Goal: Transaction & Acquisition: Purchase product/service

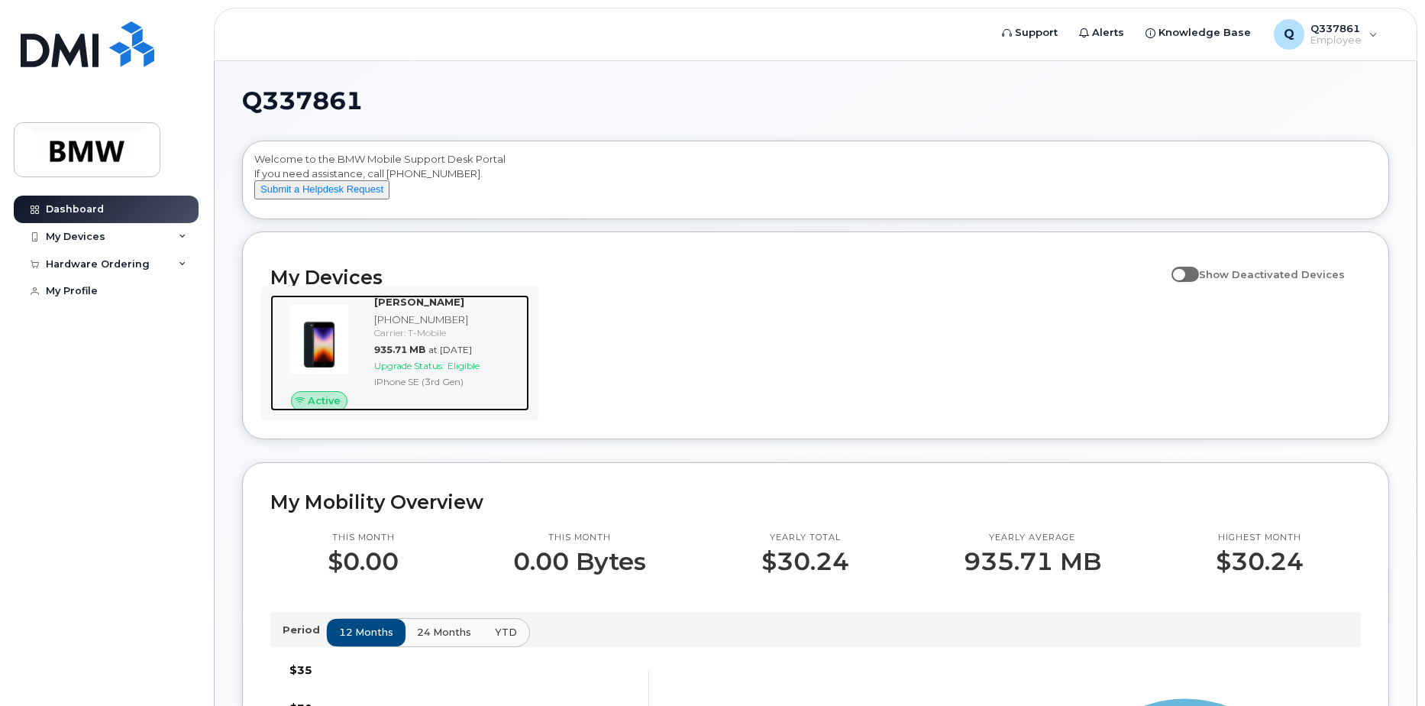
click at [359, 334] on div at bounding box center [319, 339] width 98 height 89
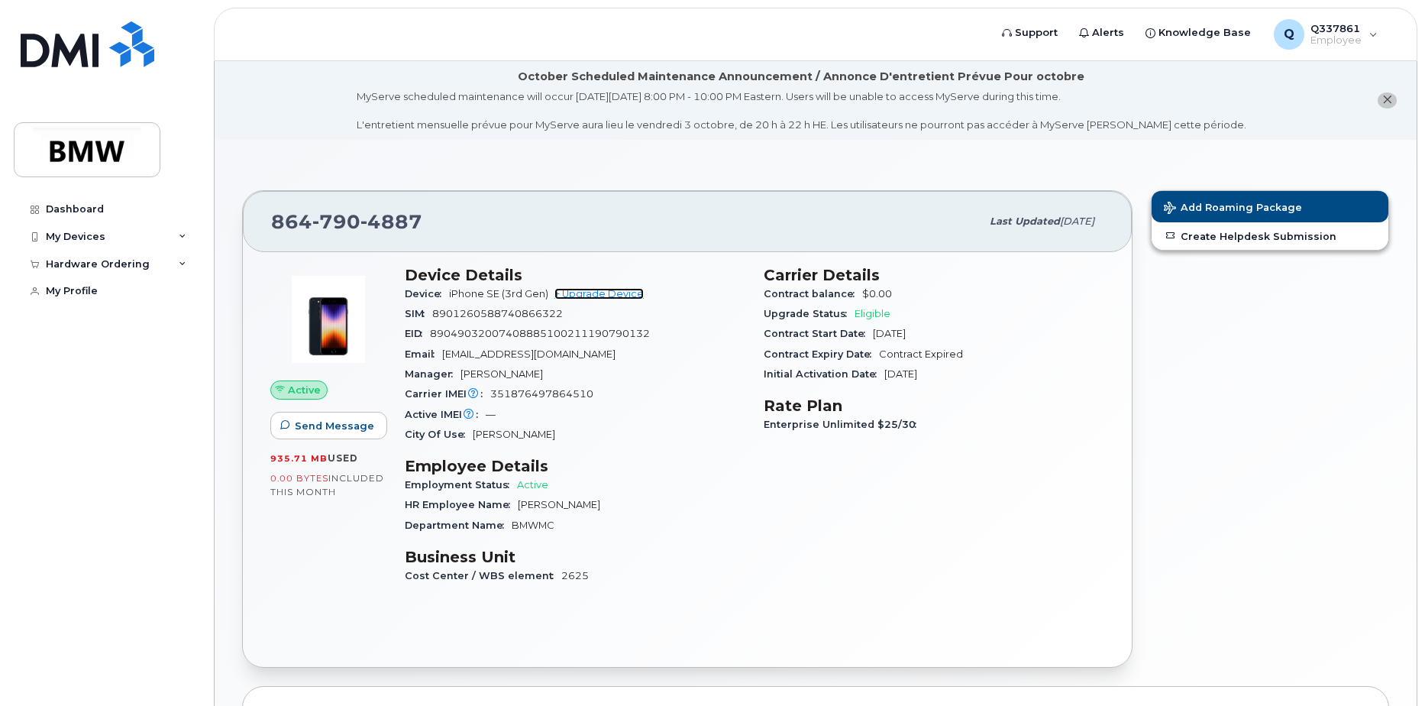
click at [616, 296] on link "+ Upgrade Device" at bounding box center [598, 293] width 89 height 11
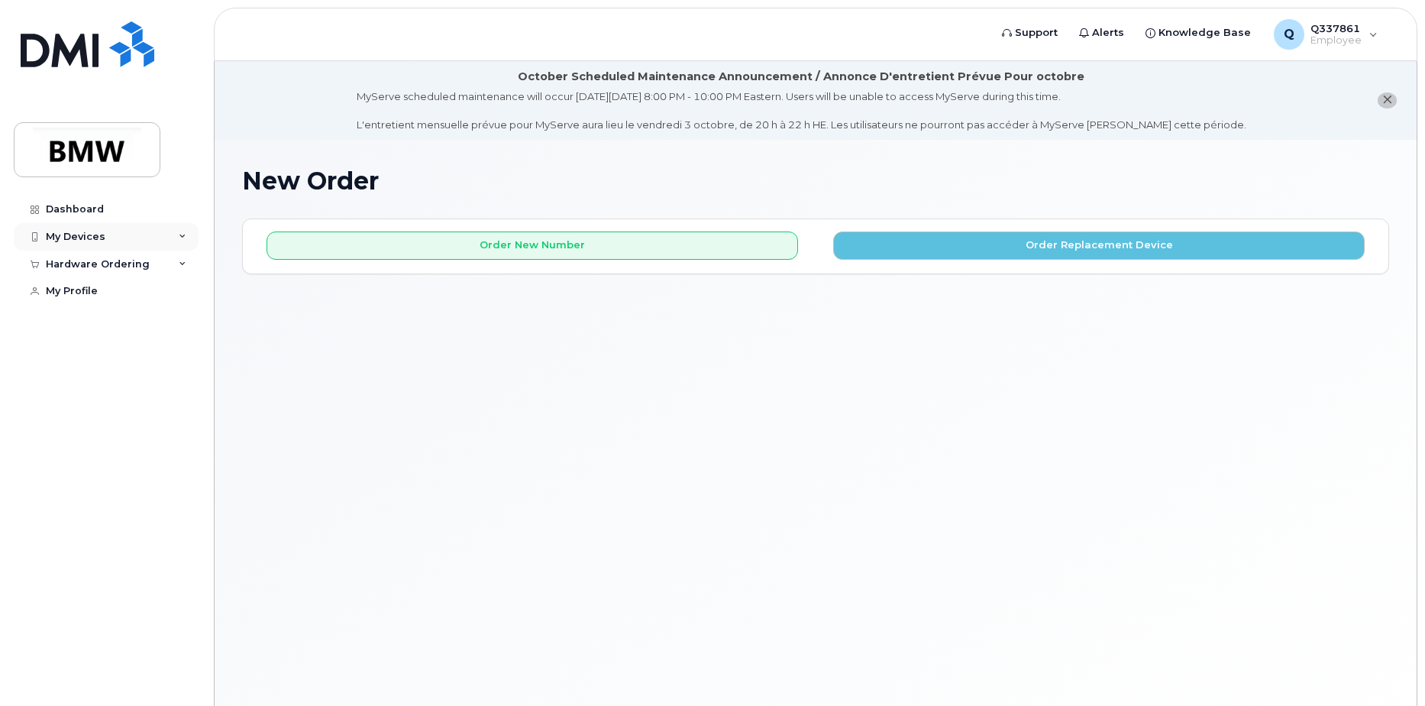
click at [154, 223] on div "My Devices" at bounding box center [106, 236] width 185 height 27
click at [160, 351] on div "Hardware Ordering" at bounding box center [106, 346] width 185 height 27
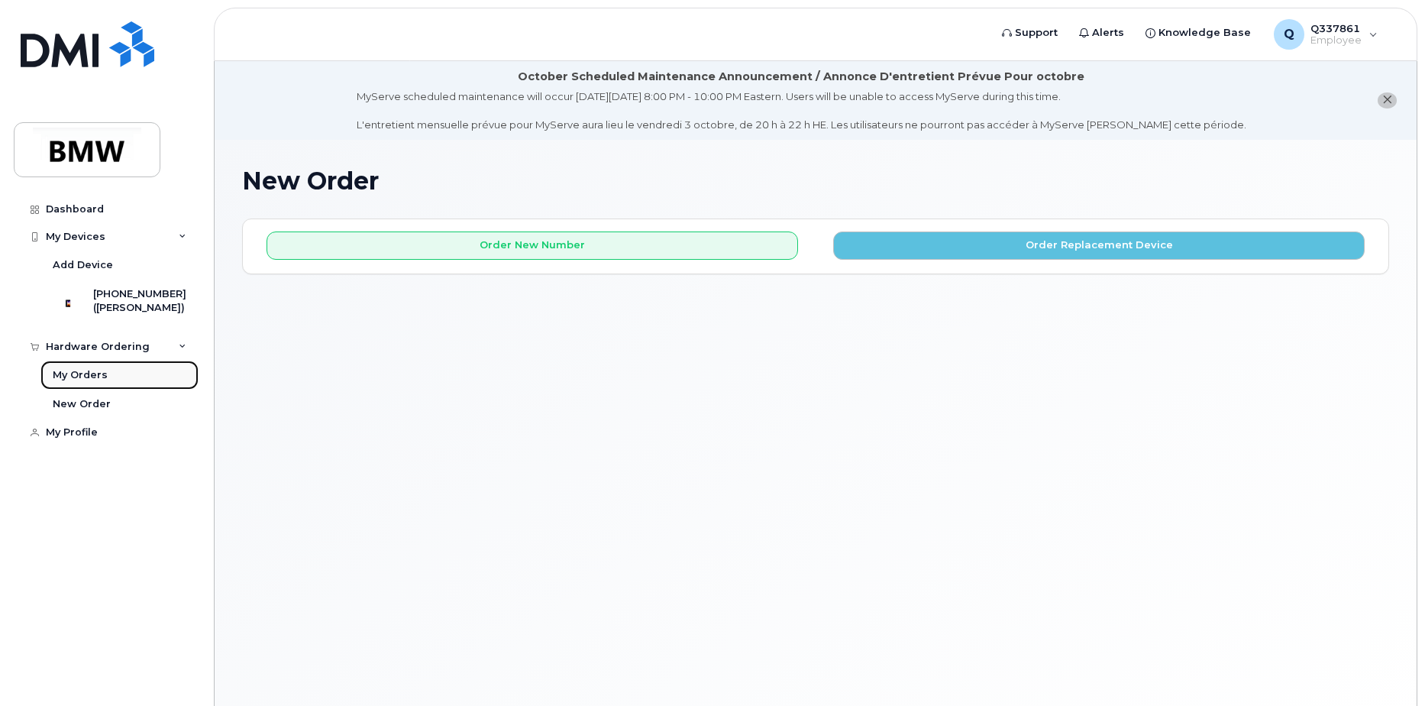
click at [101, 382] on div "My Orders" at bounding box center [80, 375] width 55 height 14
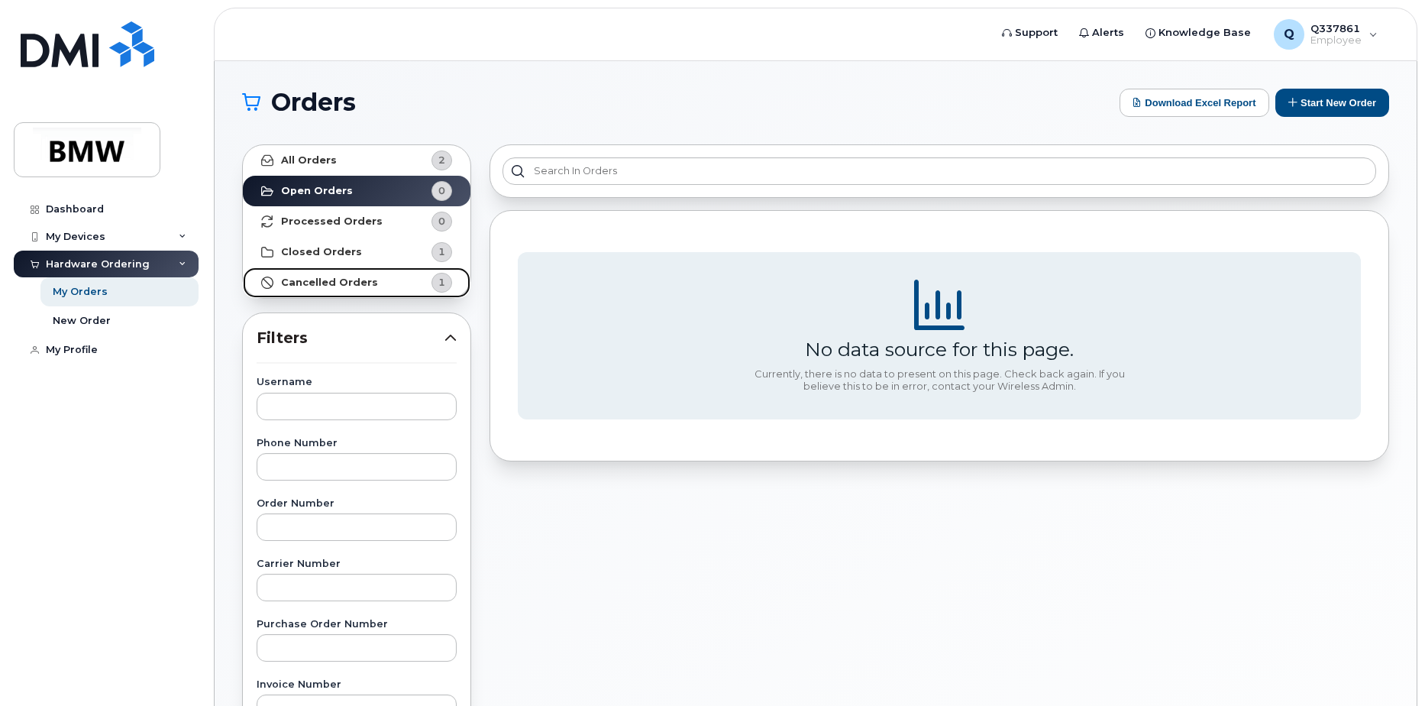
click at [348, 280] on strong "Cancelled Orders" at bounding box center [329, 282] width 97 height 12
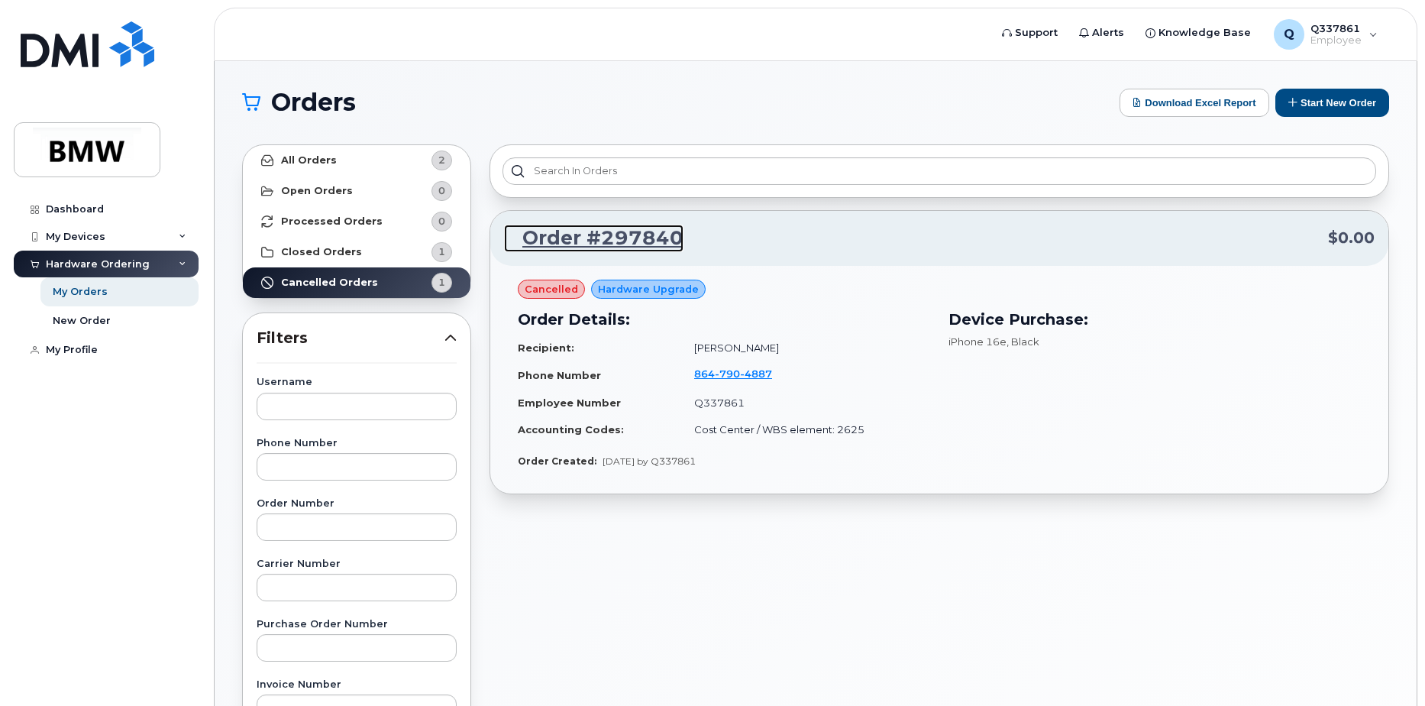
click at [569, 240] on link "Order #297840" at bounding box center [593, 238] width 179 height 27
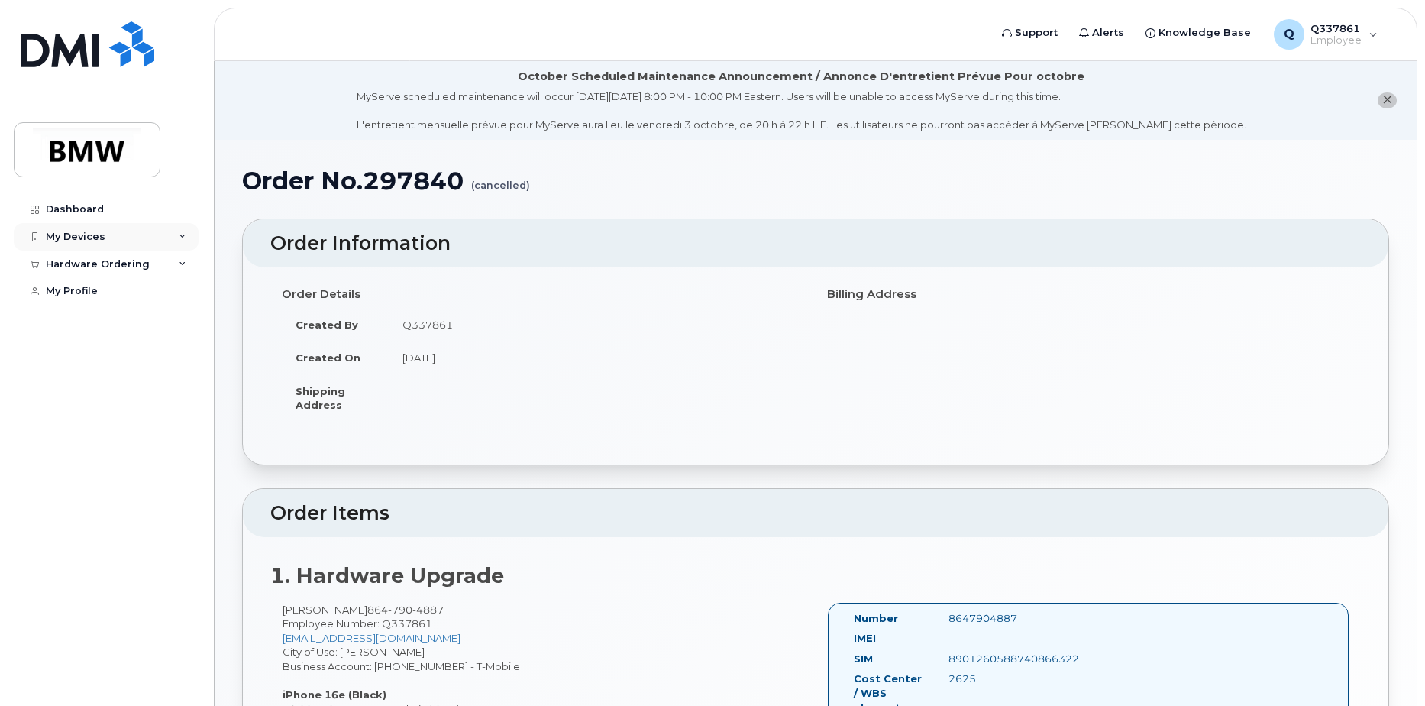
click at [92, 227] on div "My Devices" at bounding box center [106, 236] width 185 height 27
click at [154, 301] on div "([PERSON_NAME])" at bounding box center [139, 308] width 93 height 14
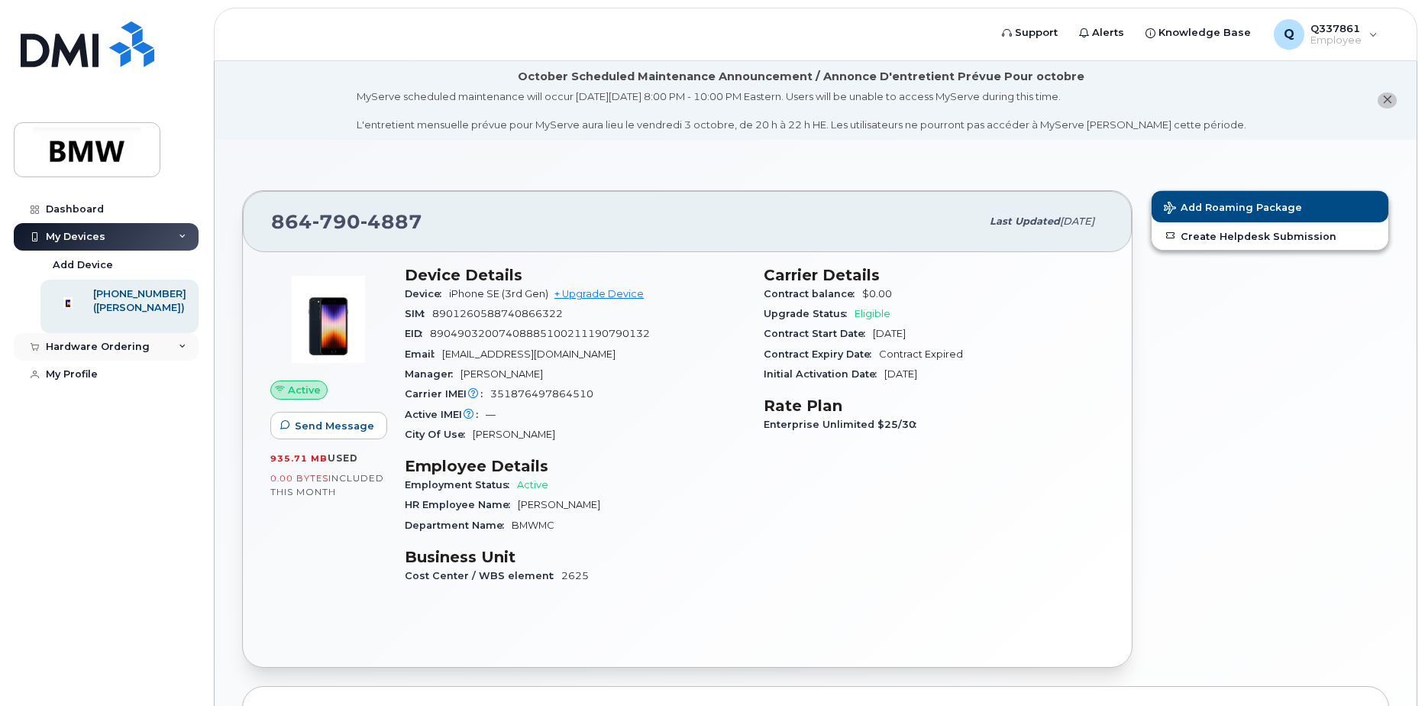
click at [139, 353] on div "Hardware Ordering" at bounding box center [98, 347] width 104 height 12
click at [88, 411] on div "New Order" at bounding box center [82, 404] width 58 height 14
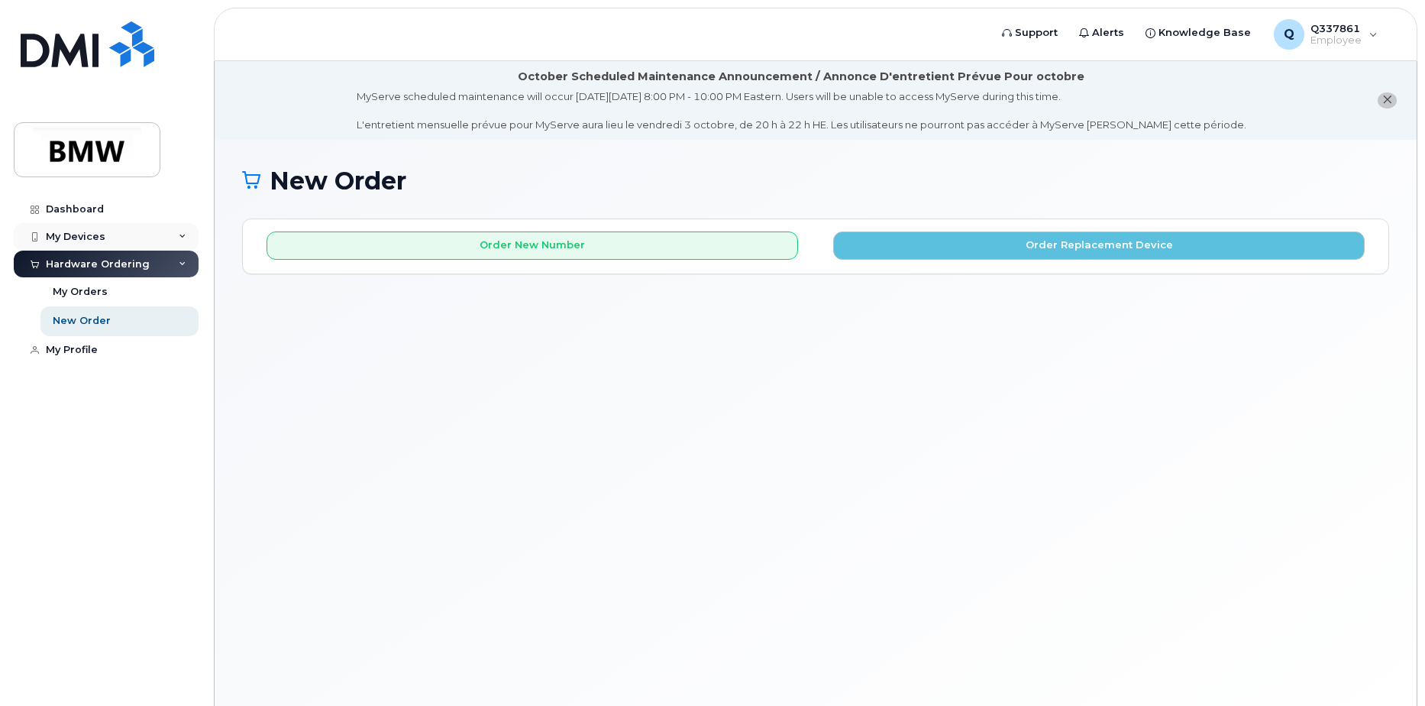
click at [117, 237] on div "My Devices" at bounding box center [106, 236] width 185 height 27
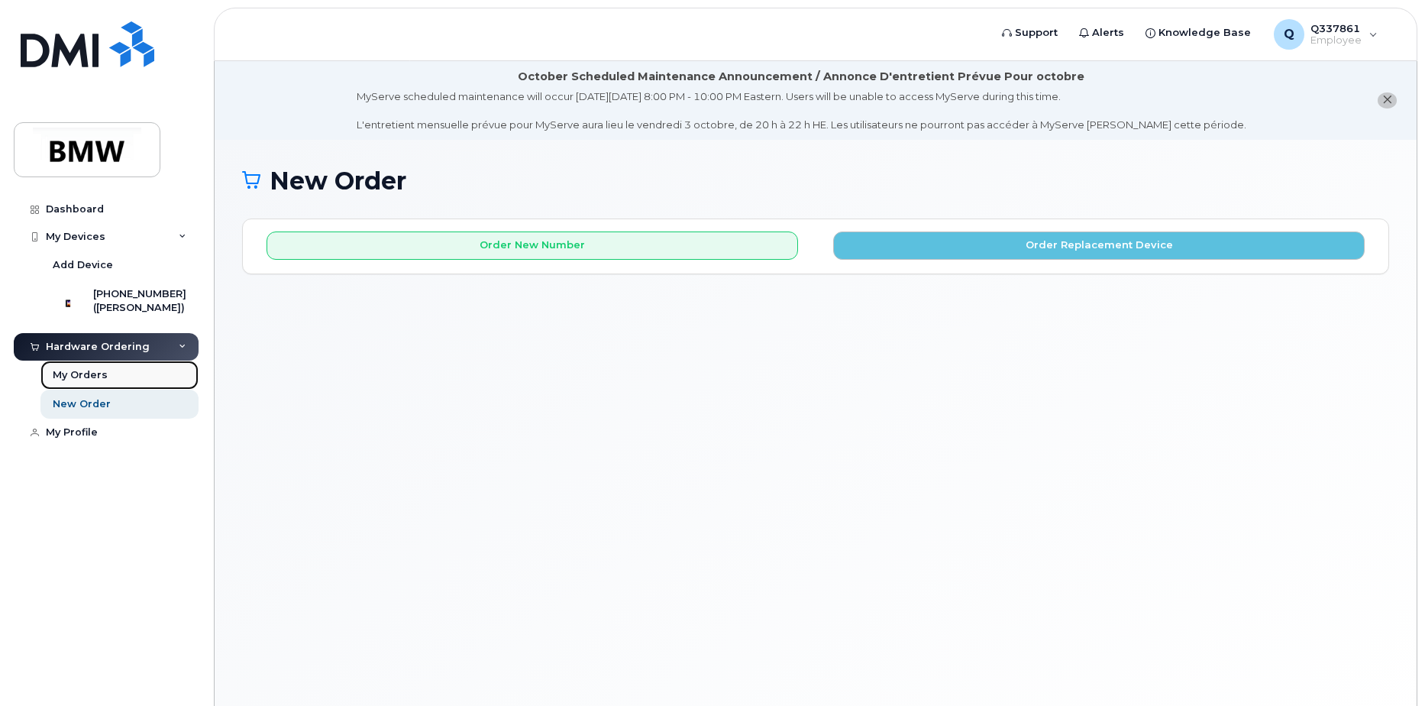
click at [89, 390] on link "My Orders" at bounding box center [119, 374] width 158 height 29
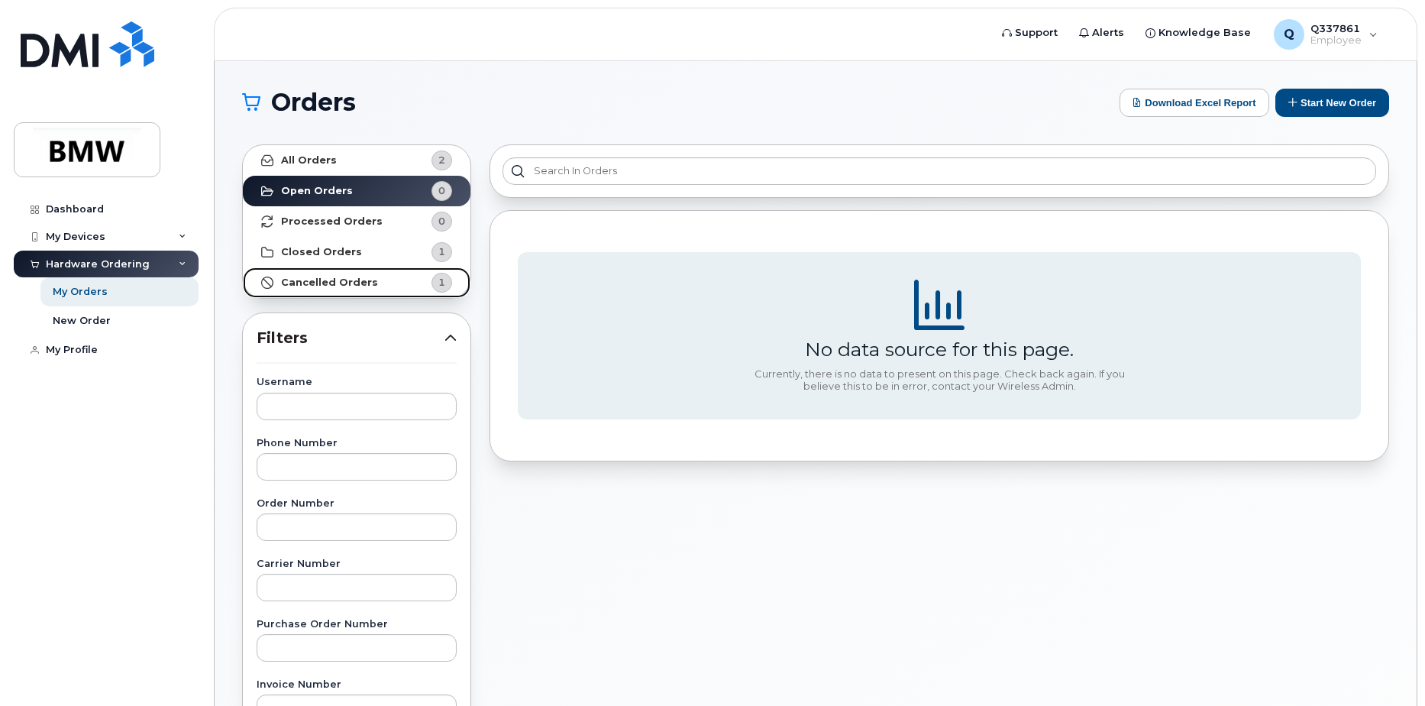
click at [312, 277] on strong "Cancelled Orders" at bounding box center [329, 282] width 97 height 12
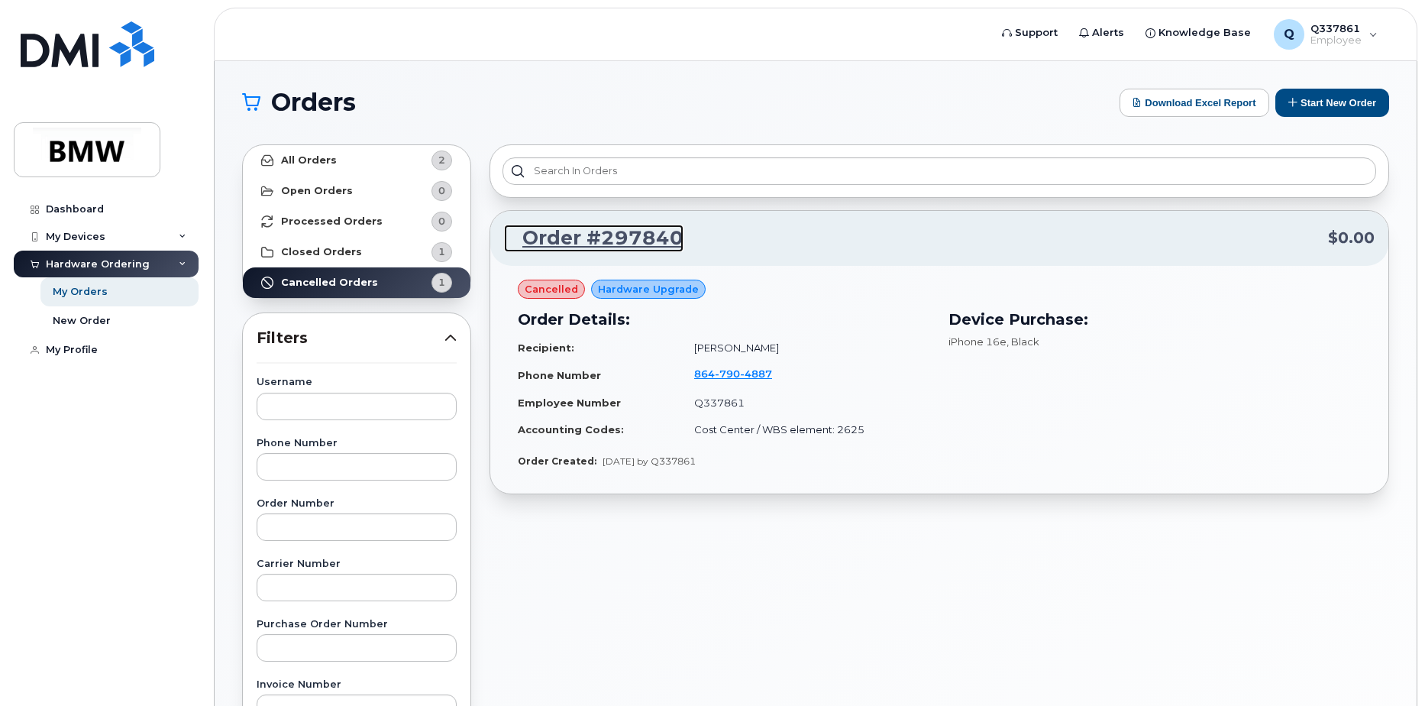
click at [574, 243] on link "Order #297840" at bounding box center [593, 238] width 179 height 27
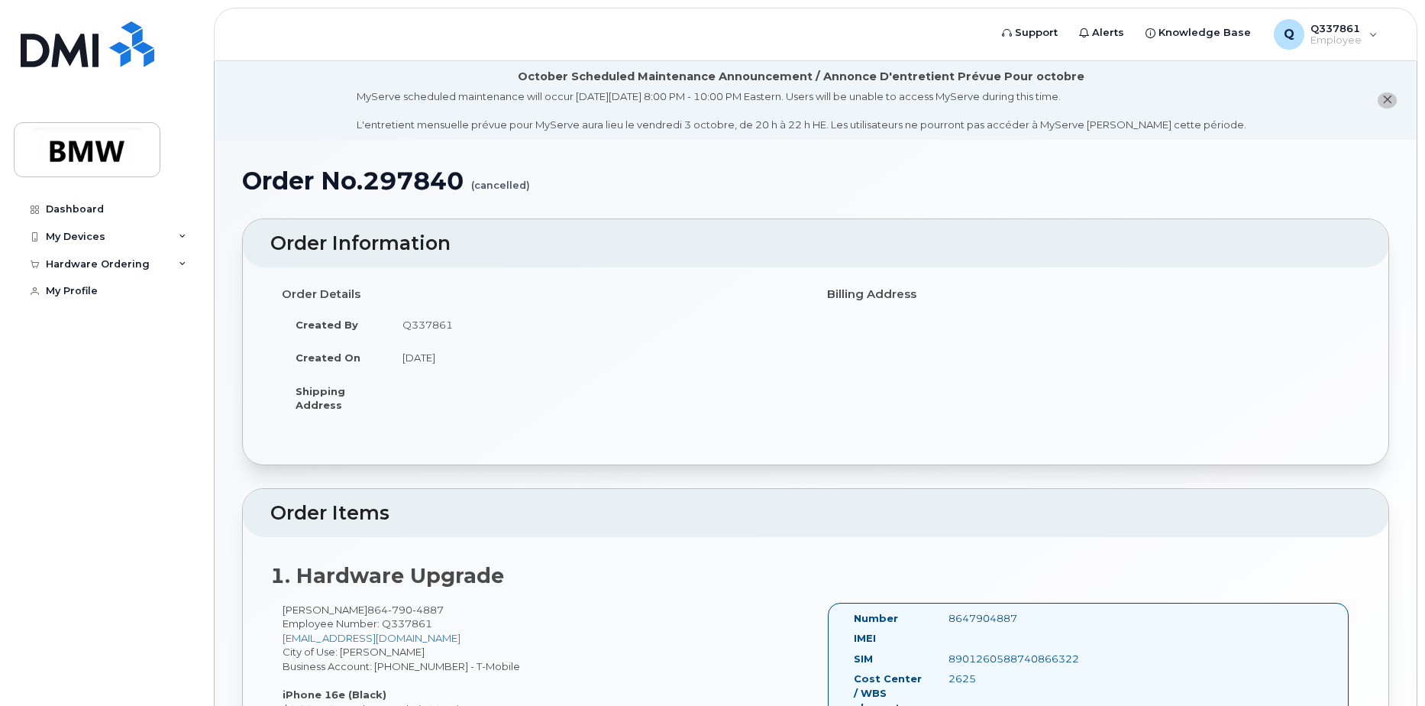
scroll to position [382, 0]
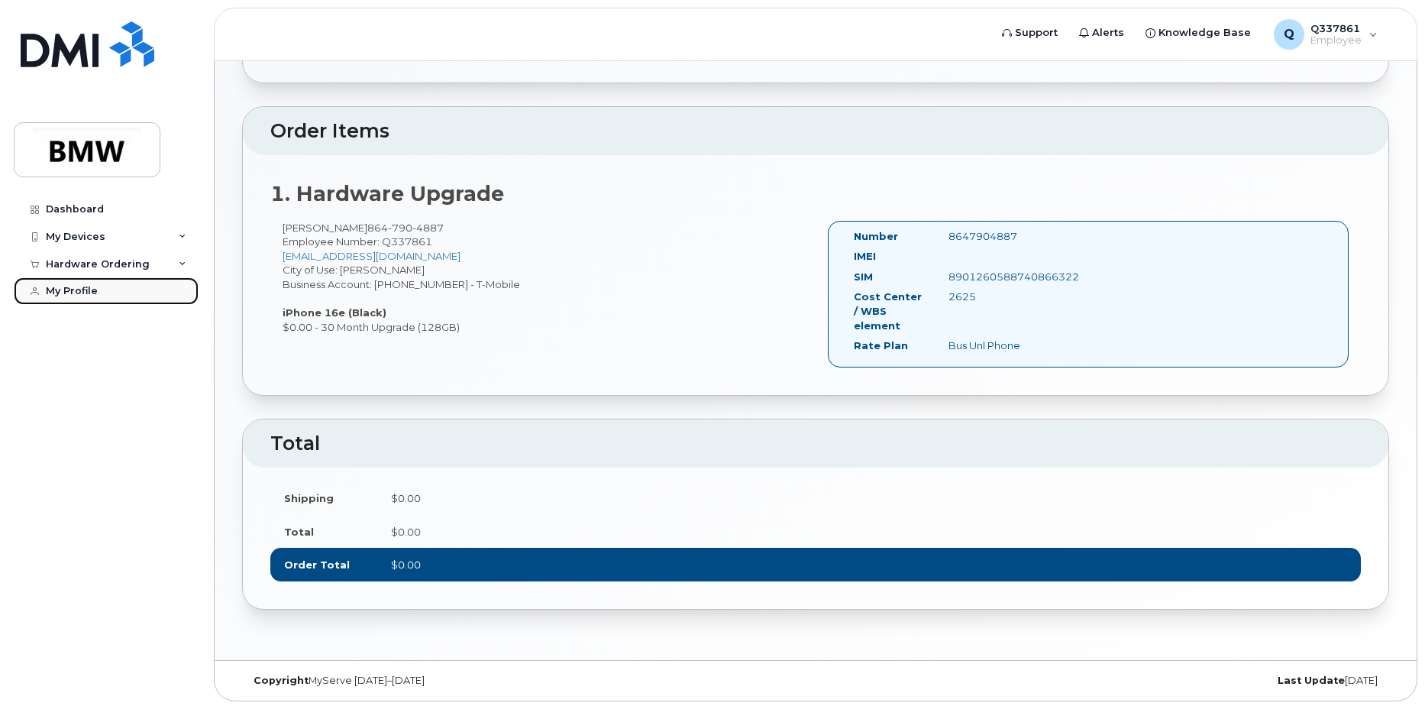
click at [63, 293] on div "My Profile" at bounding box center [72, 291] width 52 height 12
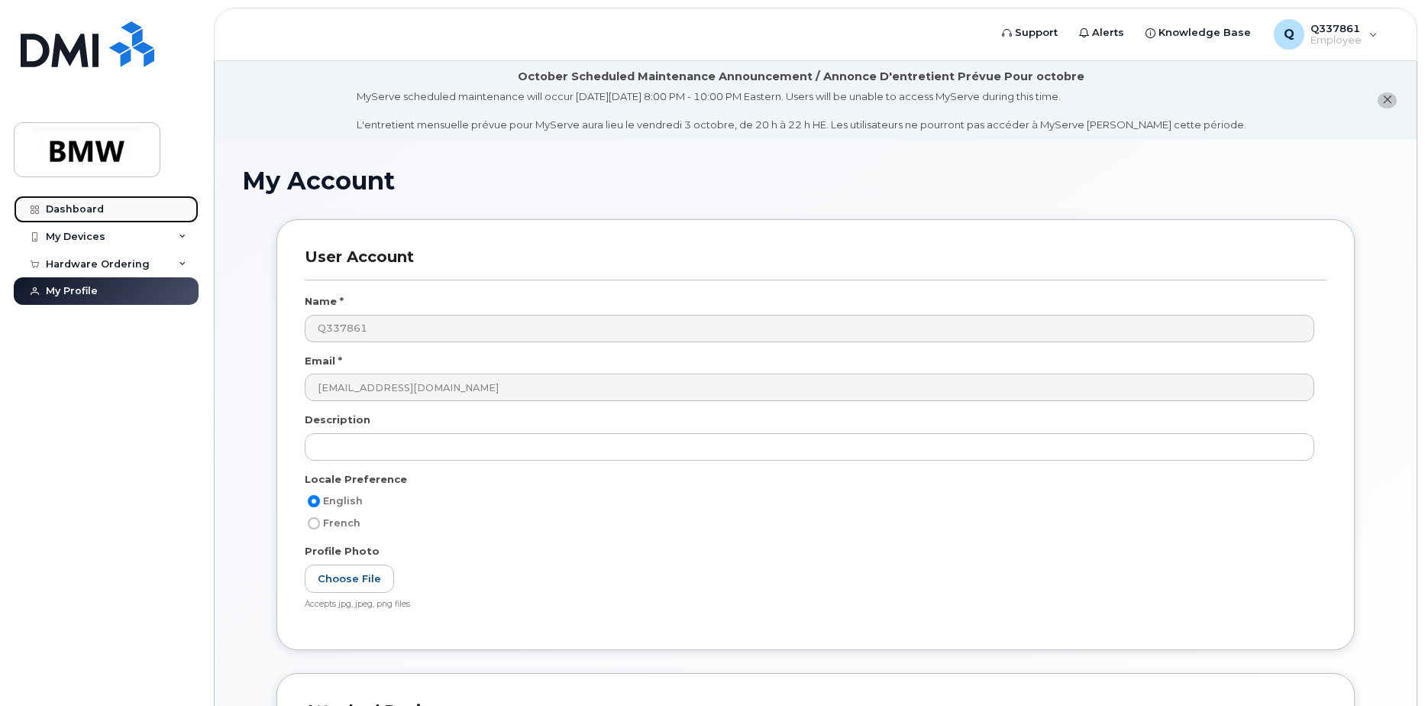
click at [73, 203] on div "Dashboard" at bounding box center [75, 209] width 58 height 12
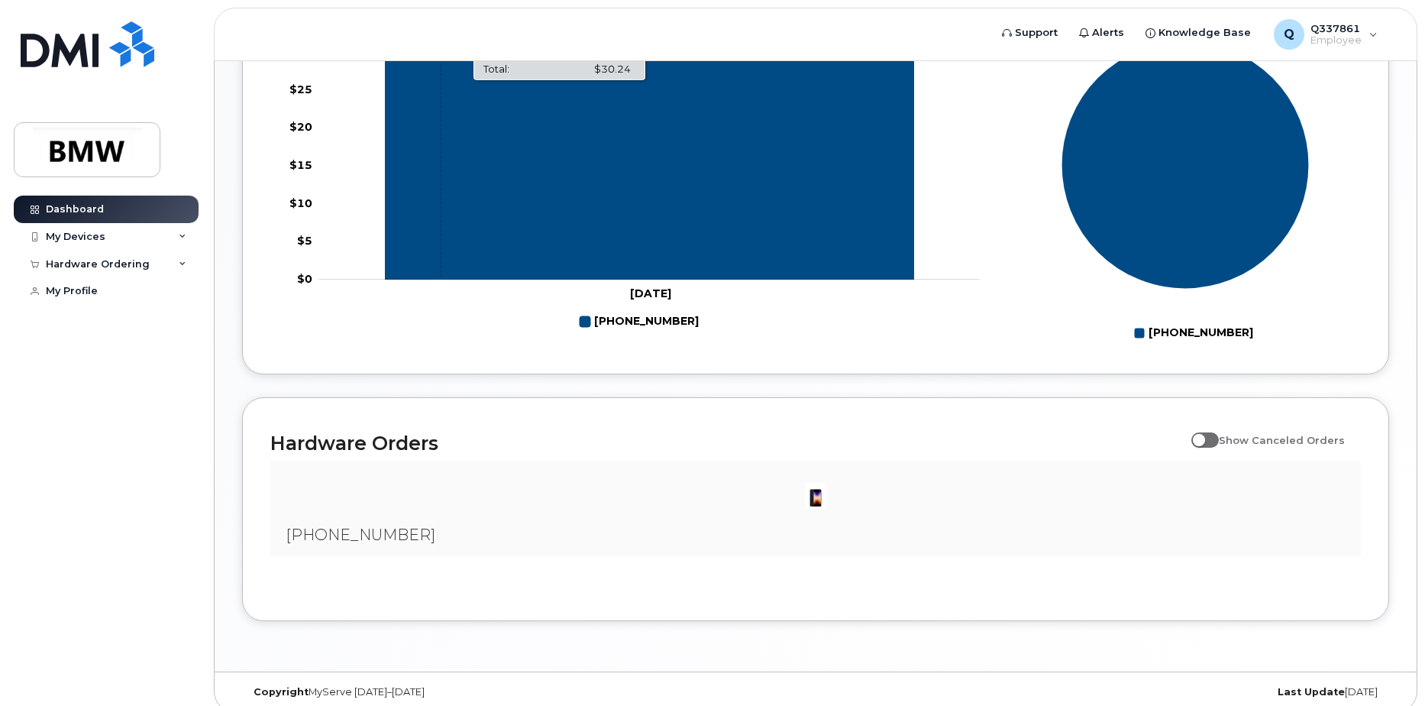
scroll to position [685, 0]
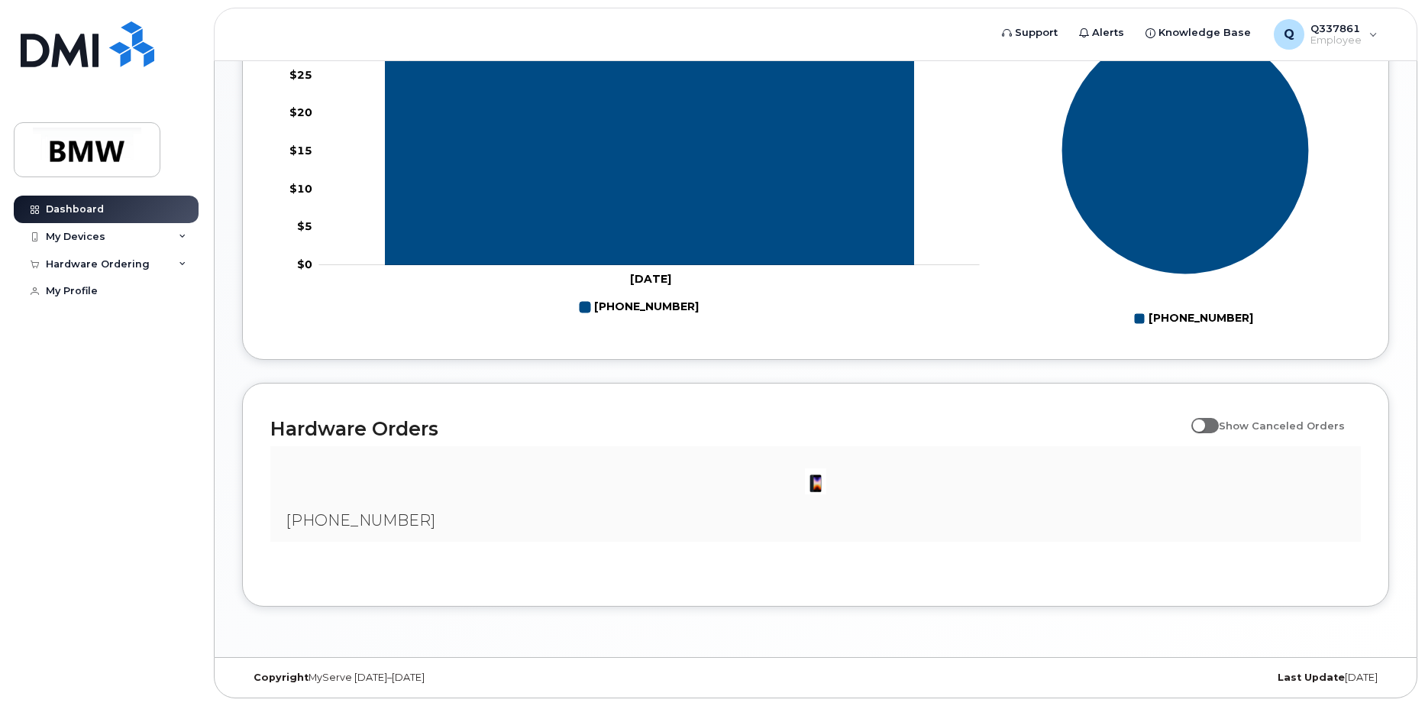
click at [814, 480] on img at bounding box center [815, 481] width 31 height 31
click at [362, 521] on span "[PHONE_NUMBER]" at bounding box center [361, 520] width 150 height 18
click at [1219, 424] on span at bounding box center [1204, 425] width 27 height 15
click at [1204, 423] on input "Show Canceled Orders" at bounding box center [1197, 417] width 12 height 12
click at [1219, 424] on span at bounding box center [1204, 425] width 27 height 15
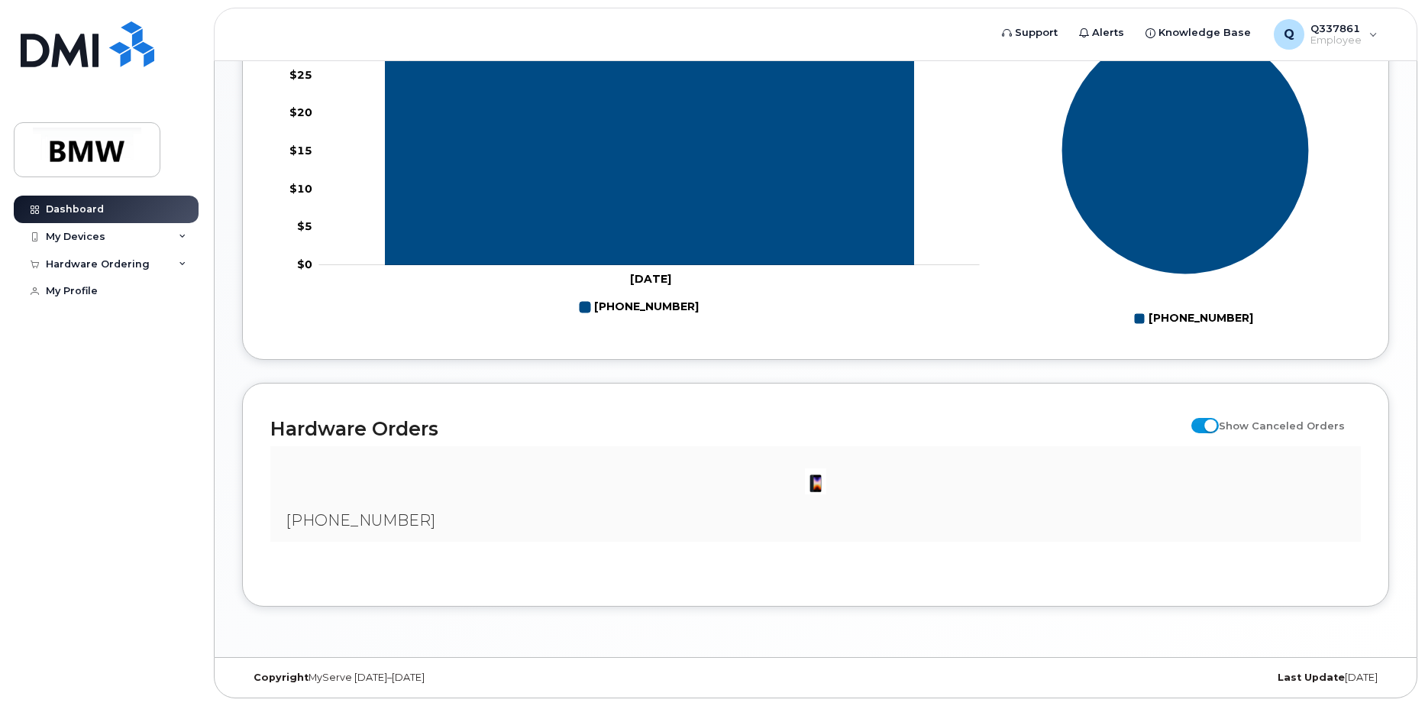
click at [1204, 423] on input "Show Canceled Orders" at bounding box center [1197, 417] width 12 height 12
checkbox input "false"
click at [819, 483] on img at bounding box center [815, 481] width 31 height 31
click at [350, 520] on span "[PHONE_NUMBER]" at bounding box center [361, 520] width 150 height 18
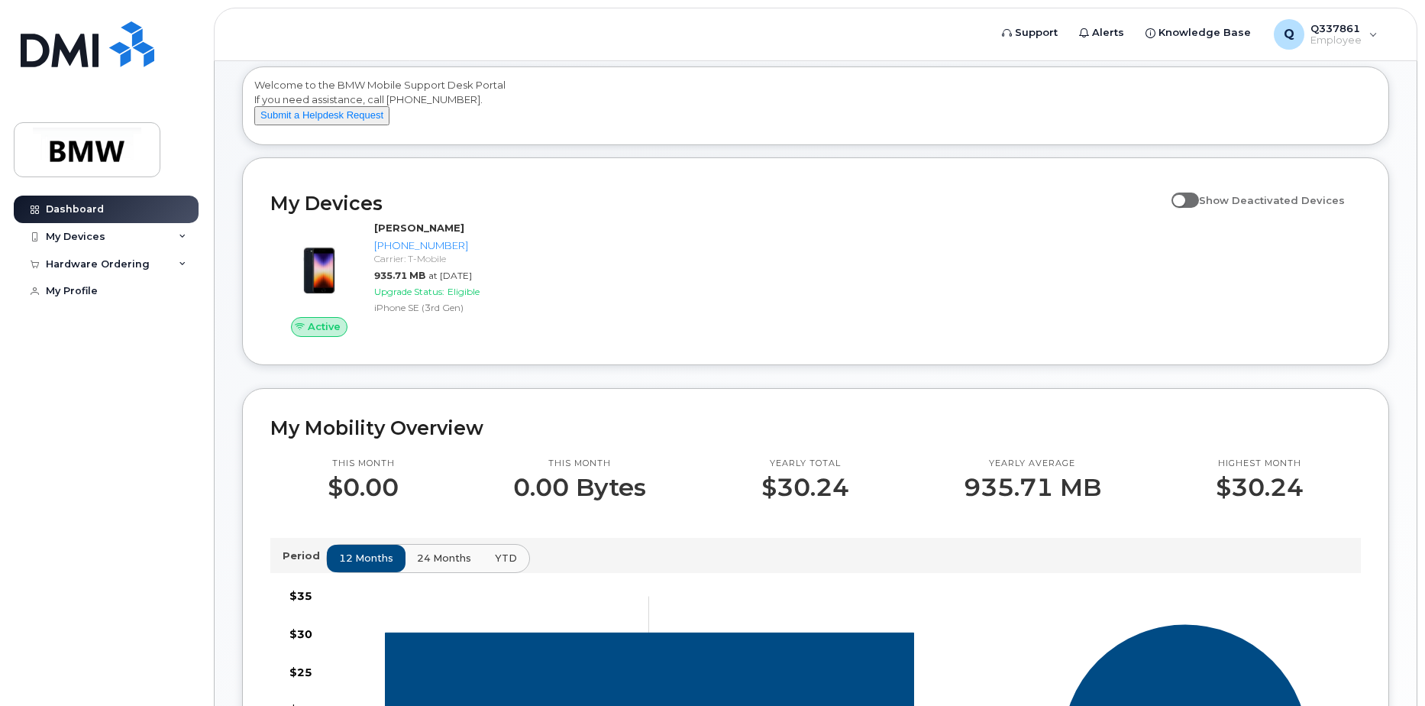
scroll to position [0, 0]
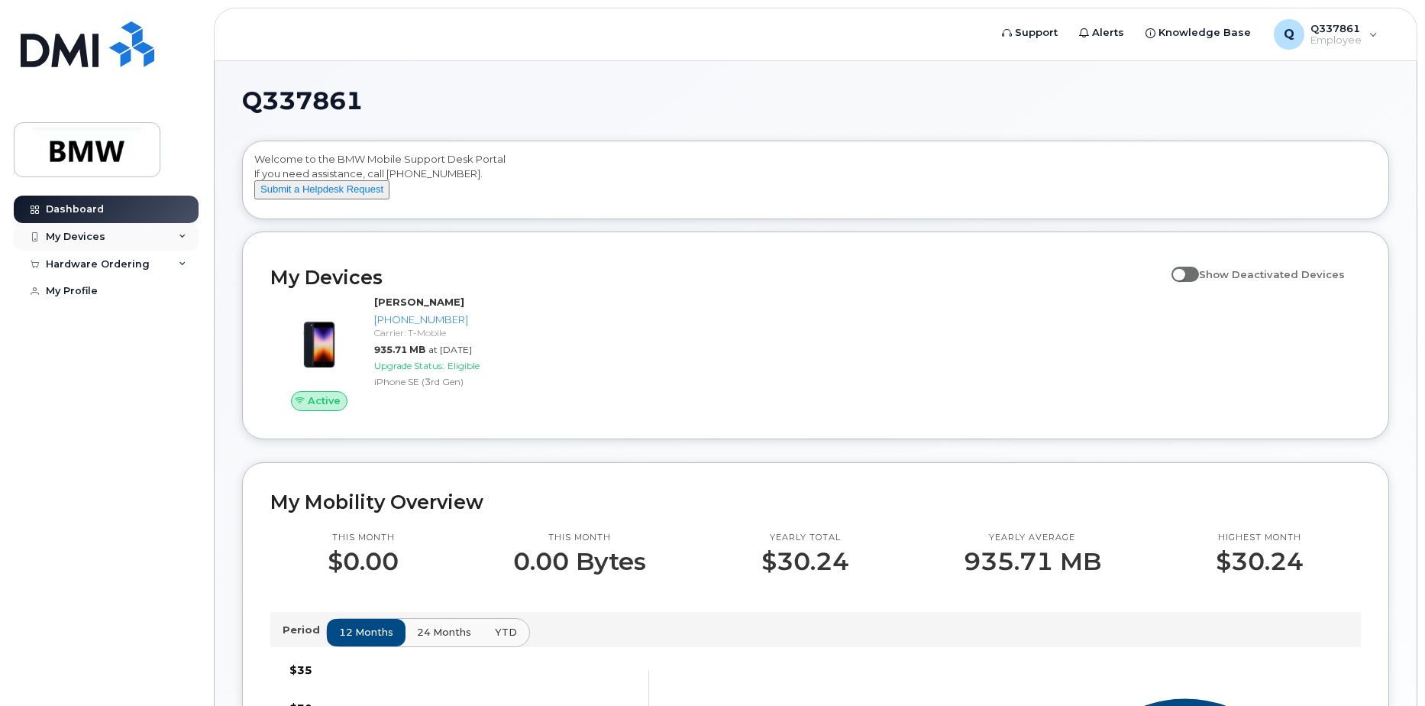
click at [105, 229] on div "My Devices" at bounding box center [106, 236] width 185 height 27
click at [121, 354] on div "Hardware Ordering" at bounding box center [106, 346] width 185 height 27
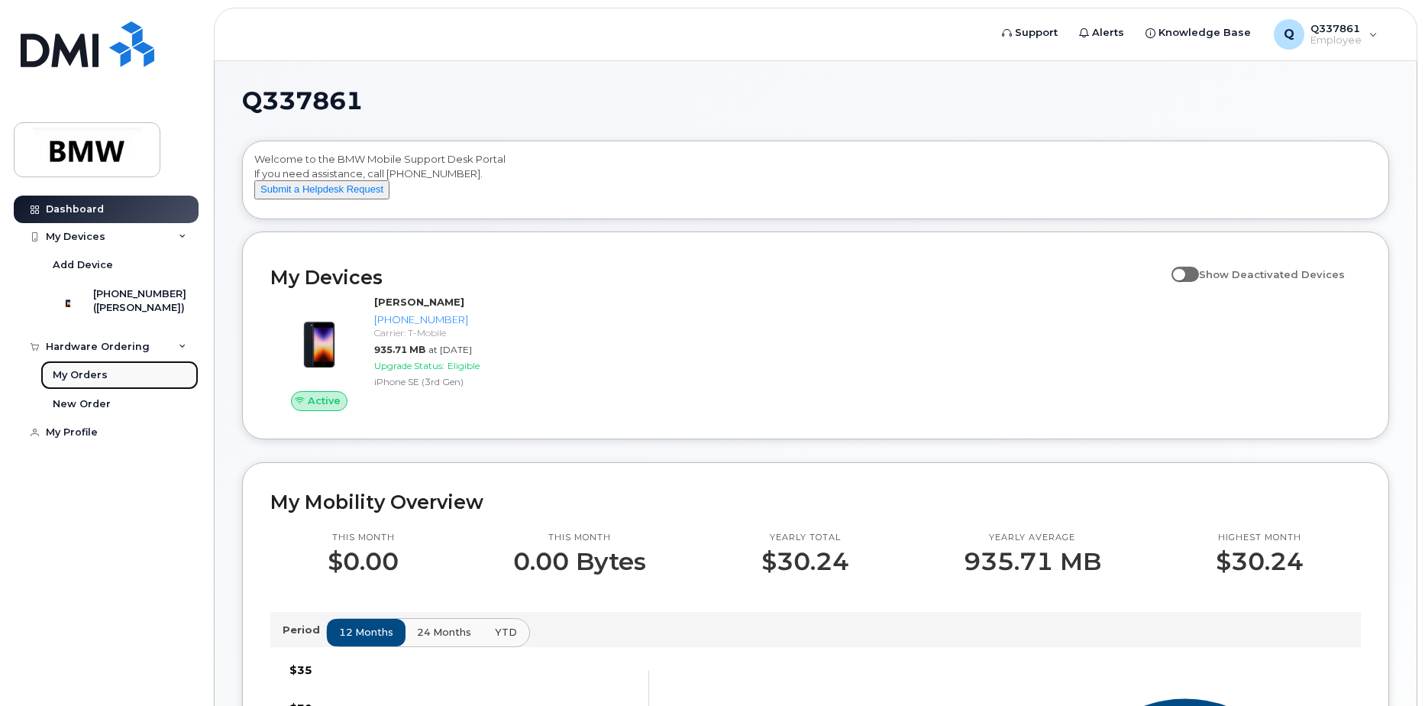
click at [106, 390] on link "My Orders" at bounding box center [119, 374] width 158 height 29
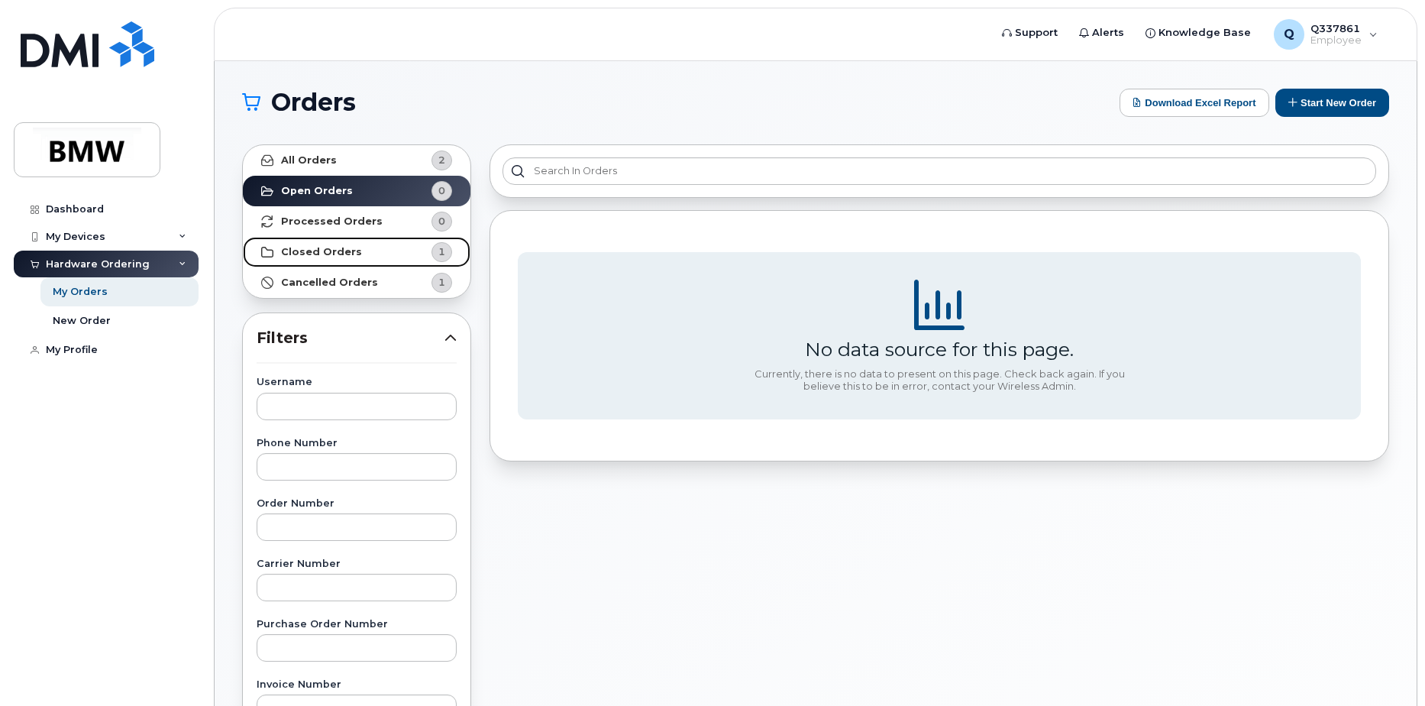
click at [364, 262] on link "Closed Orders 1" at bounding box center [357, 252] width 228 height 31
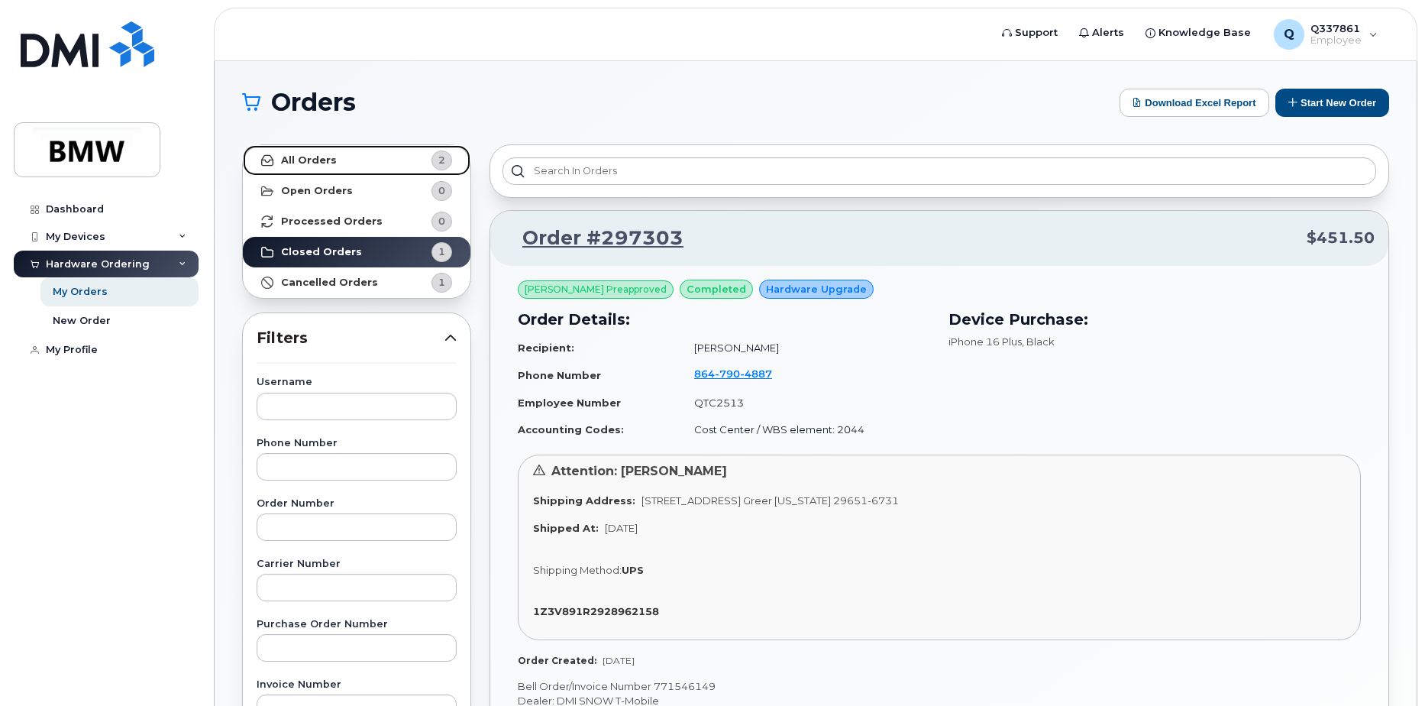
click at [296, 154] on strong "All Orders" at bounding box center [309, 160] width 56 height 12
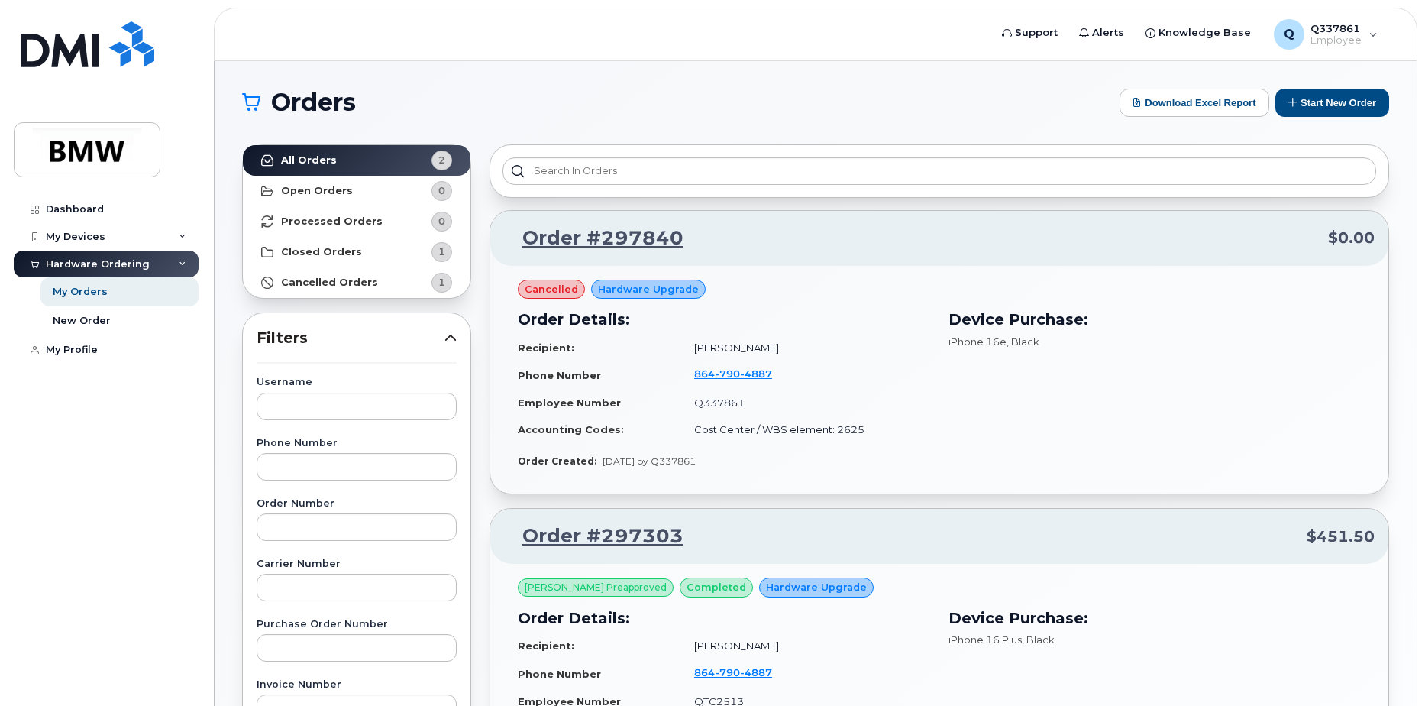
click at [541, 289] on span "cancelled" at bounding box center [551, 289] width 53 height 15
click at [743, 373] on span "4887" at bounding box center [756, 373] width 32 height 12
click at [70, 344] on div "My Profile" at bounding box center [72, 350] width 52 height 12
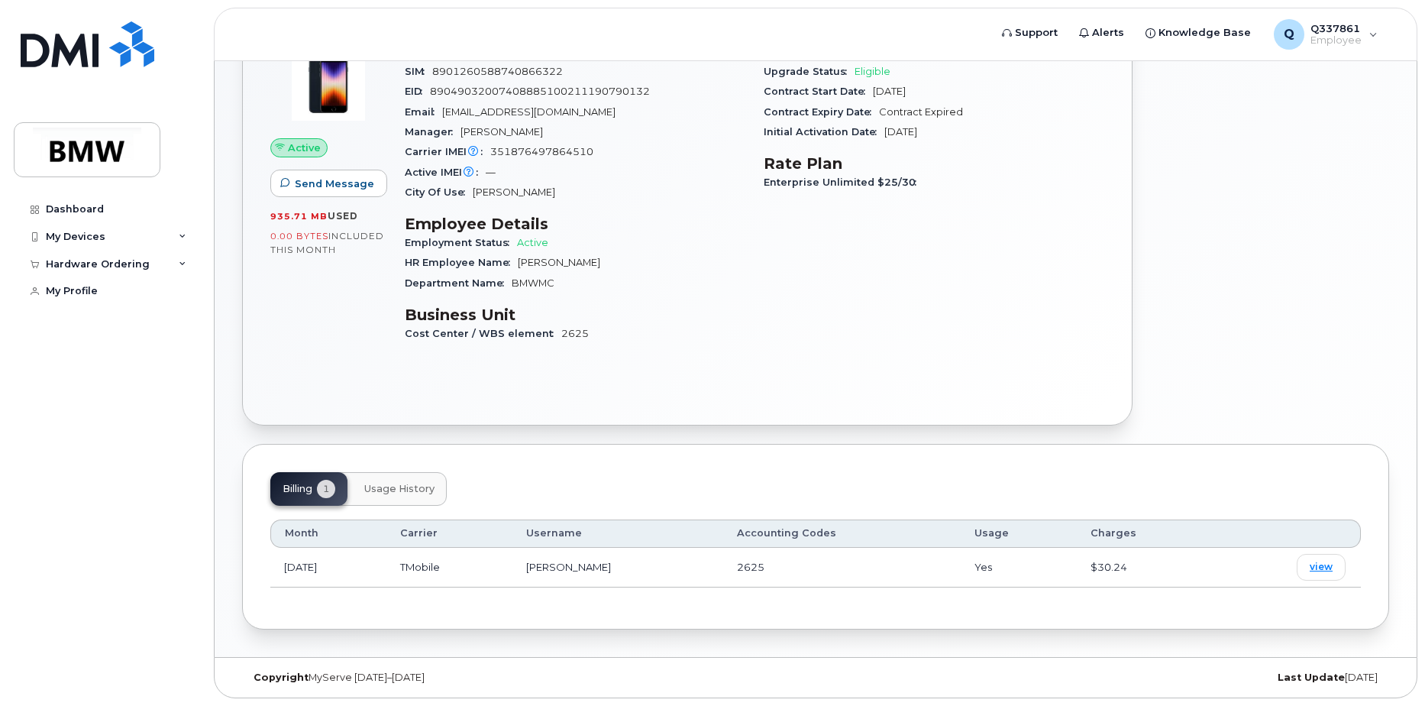
scroll to position [13, 0]
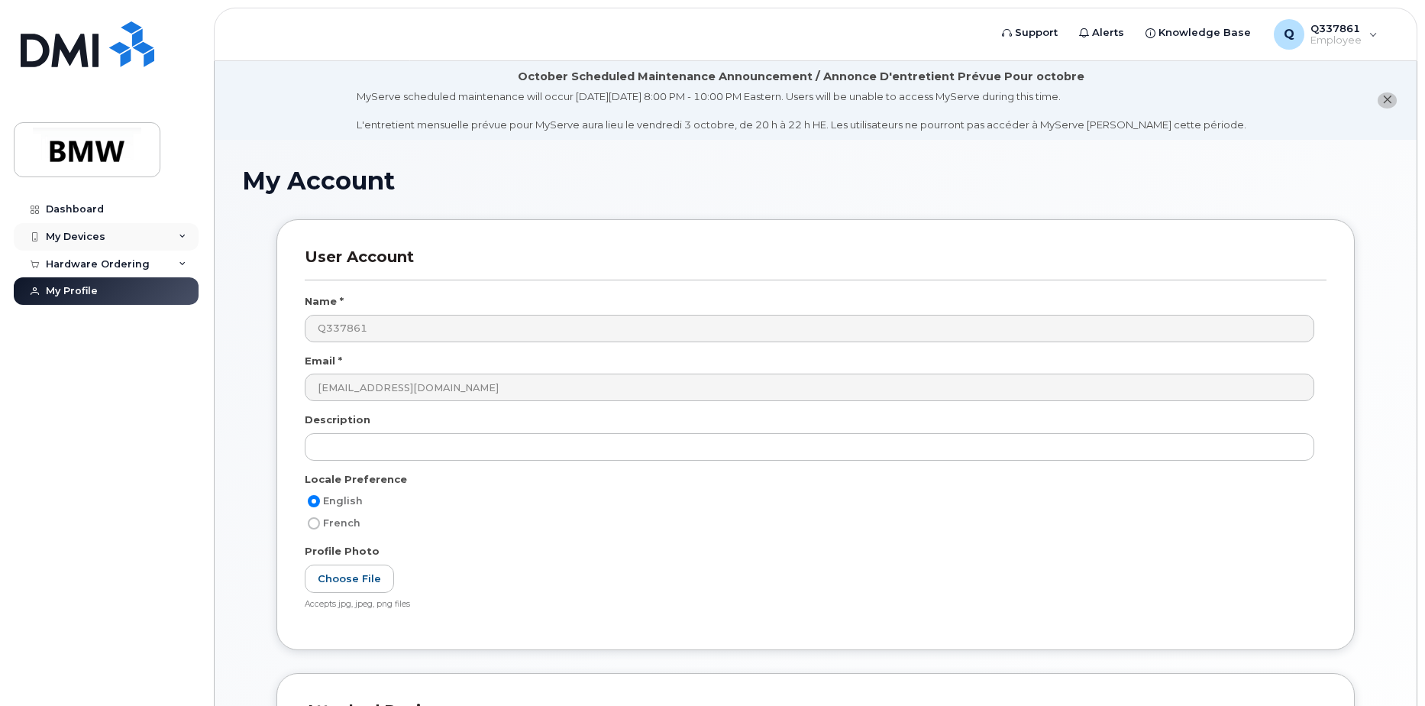
click at [65, 234] on div "My Devices" at bounding box center [76, 237] width 60 height 12
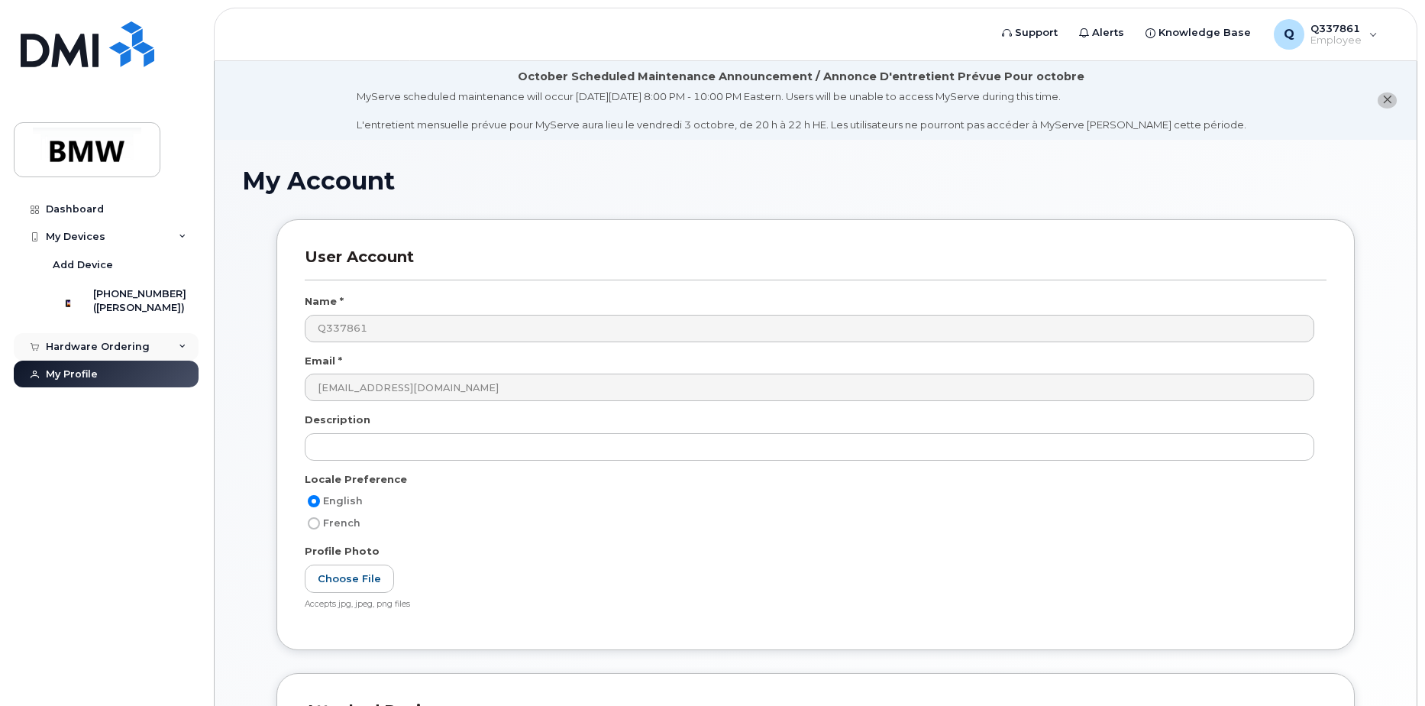
click at [119, 353] on div "Hardware Ordering" at bounding box center [98, 347] width 104 height 12
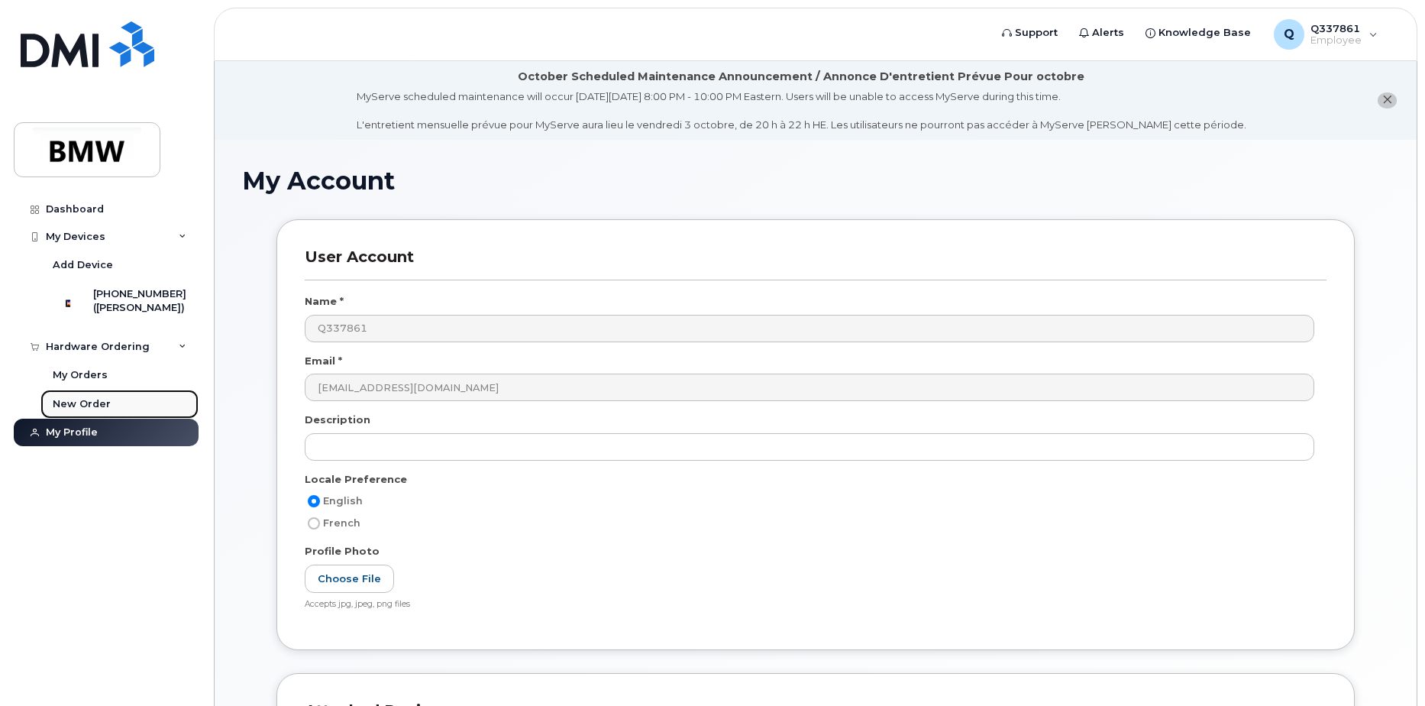
click at [92, 411] on div "New Order" at bounding box center [82, 404] width 58 height 14
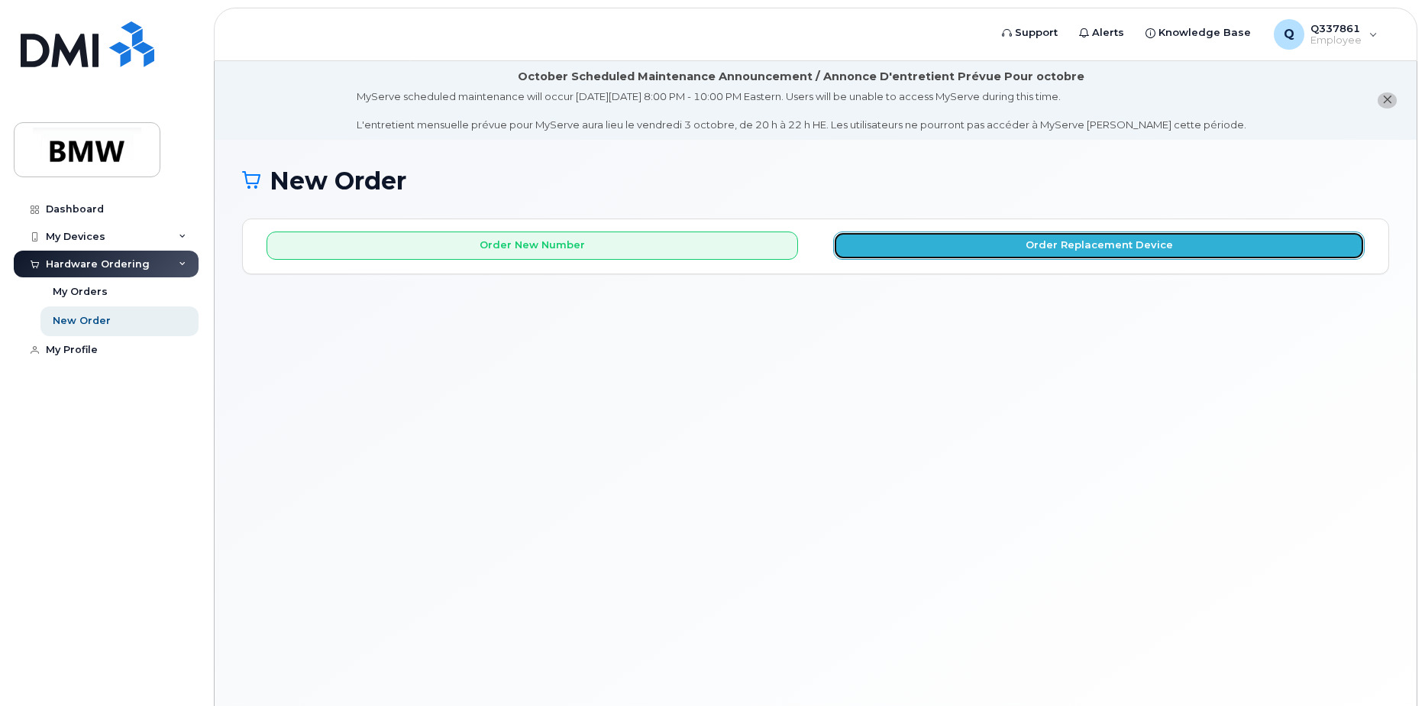
click at [1036, 250] on button "Order Replacement Device" at bounding box center [1099, 245] width 532 height 28
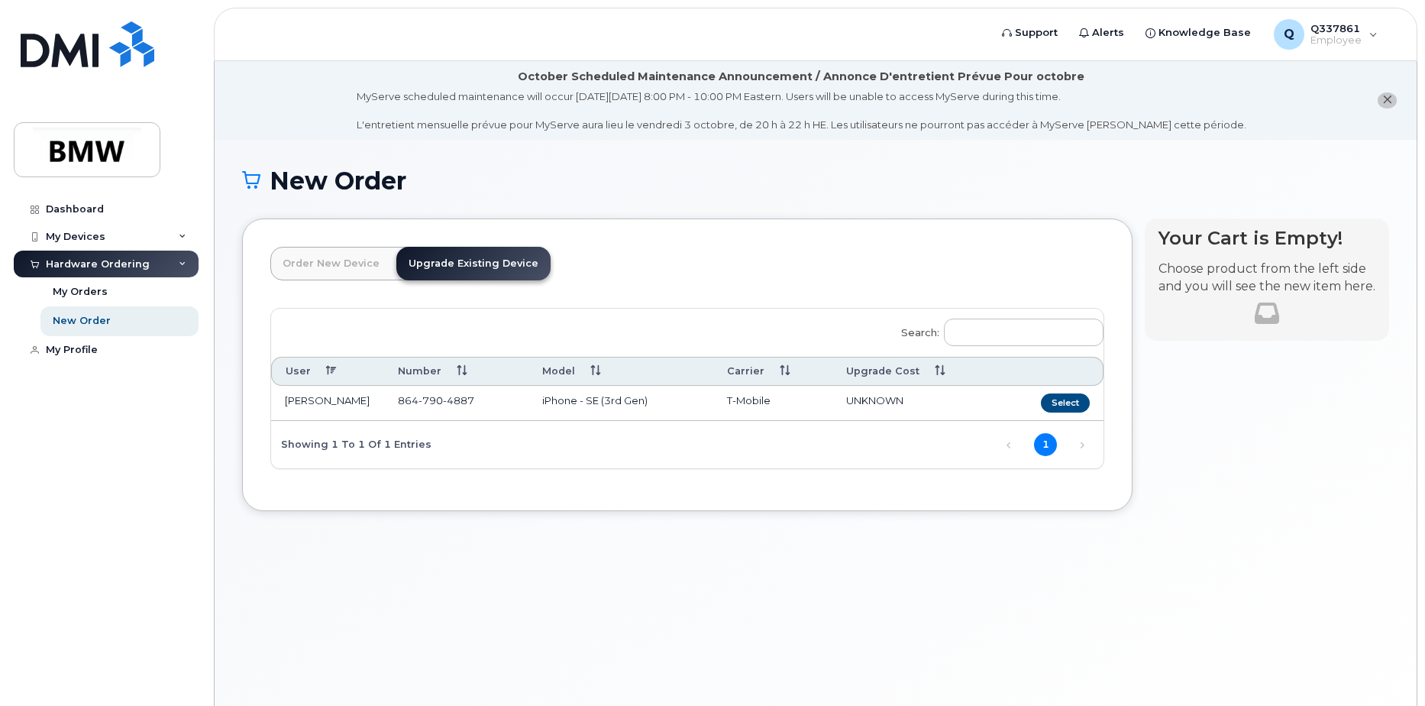
click at [446, 267] on link "Upgrade Existing Device" at bounding box center [473, 264] width 154 height 34
click at [1061, 404] on button "Select" at bounding box center [1065, 402] width 49 height 19
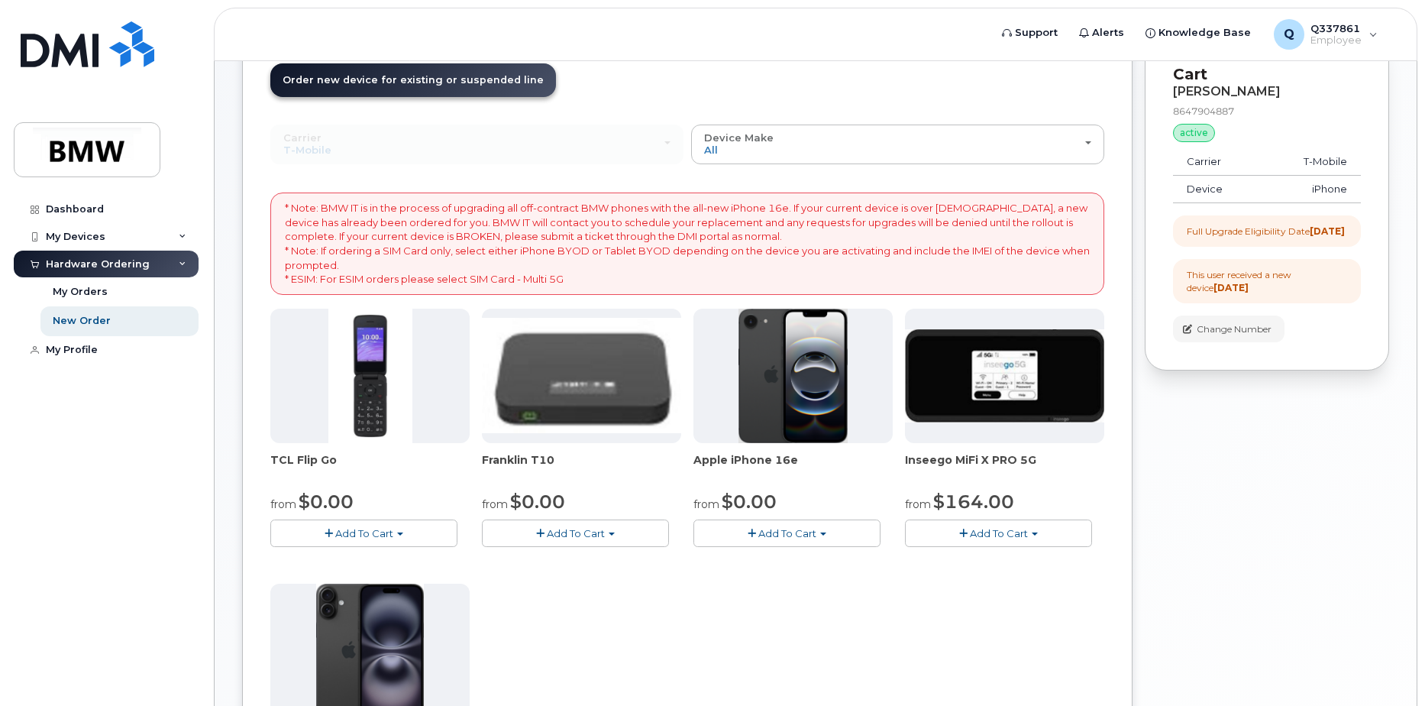
scroll to position [382, 0]
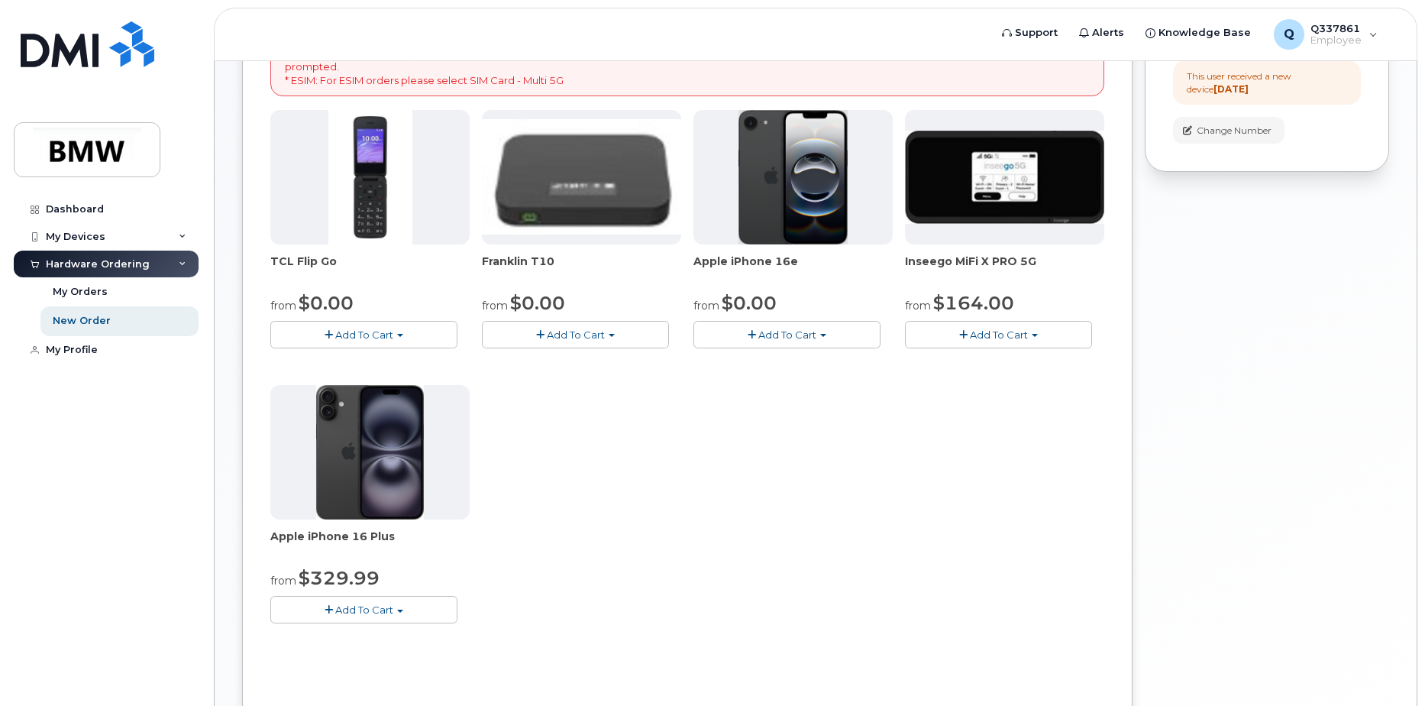
click at [789, 213] on img at bounding box center [794, 177] width 110 height 134
click at [771, 337] on span "Add To Cart" at bounding box center [787, 334] width 58 height 12
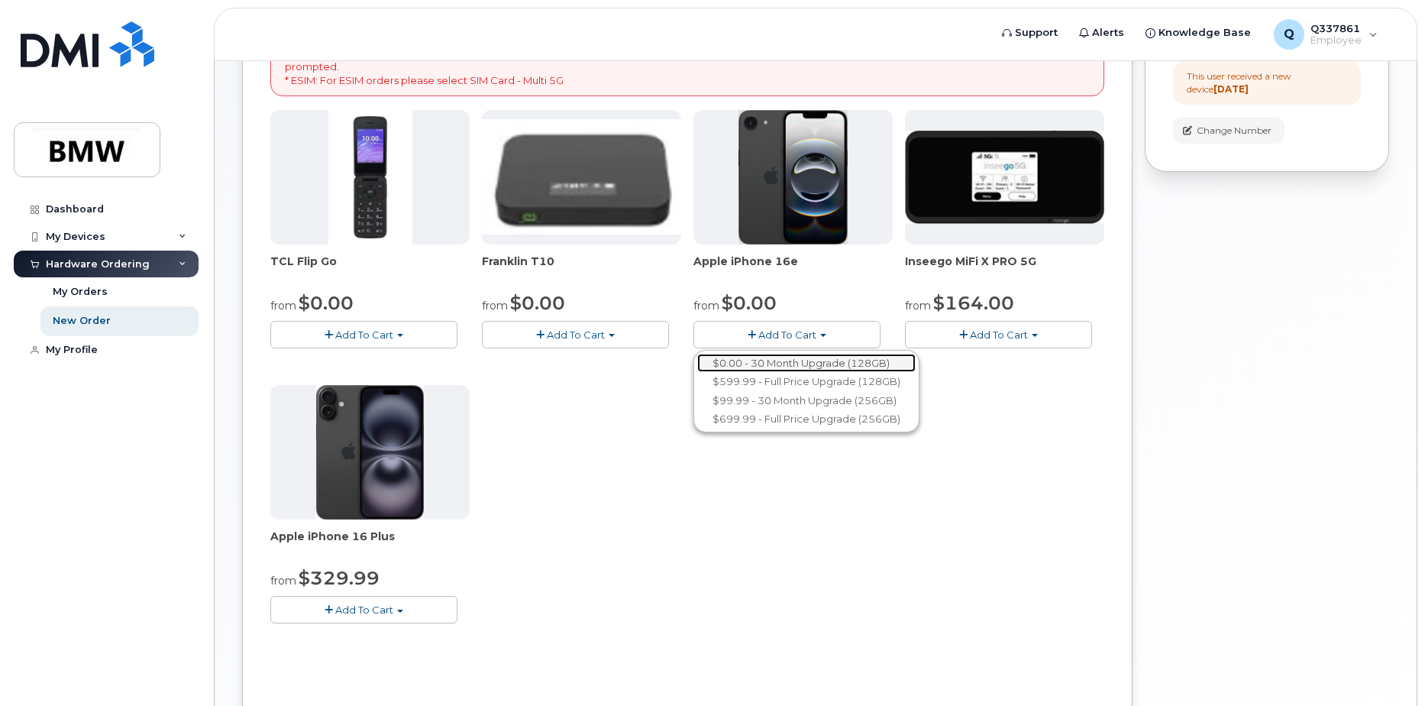
click at [788, 363] on link "$0.00 - 30 Month Upgrade (128GB)" at bounding box center [806, 363] width 218 height 19
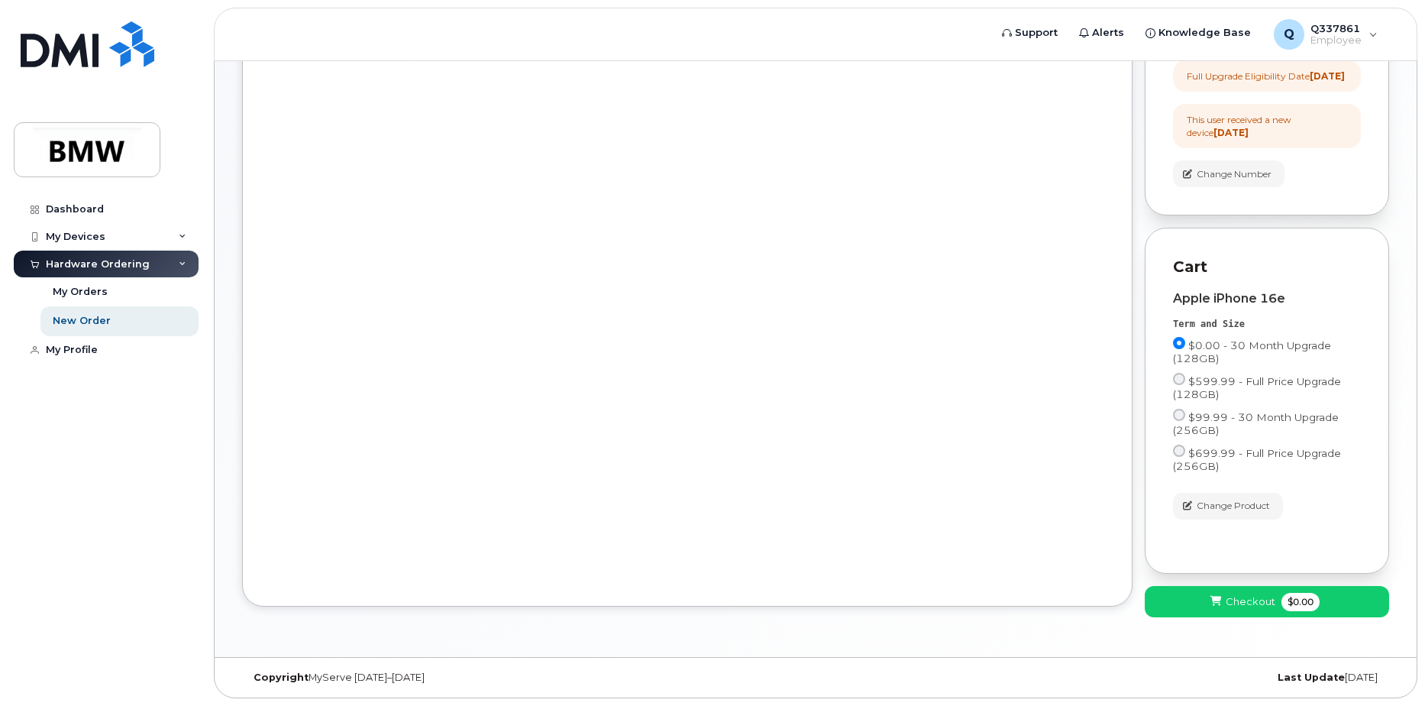
scroll to position [351, 0]
click at [1212, 596] on icon at bounding box center [1216, 601] width 11 height 10
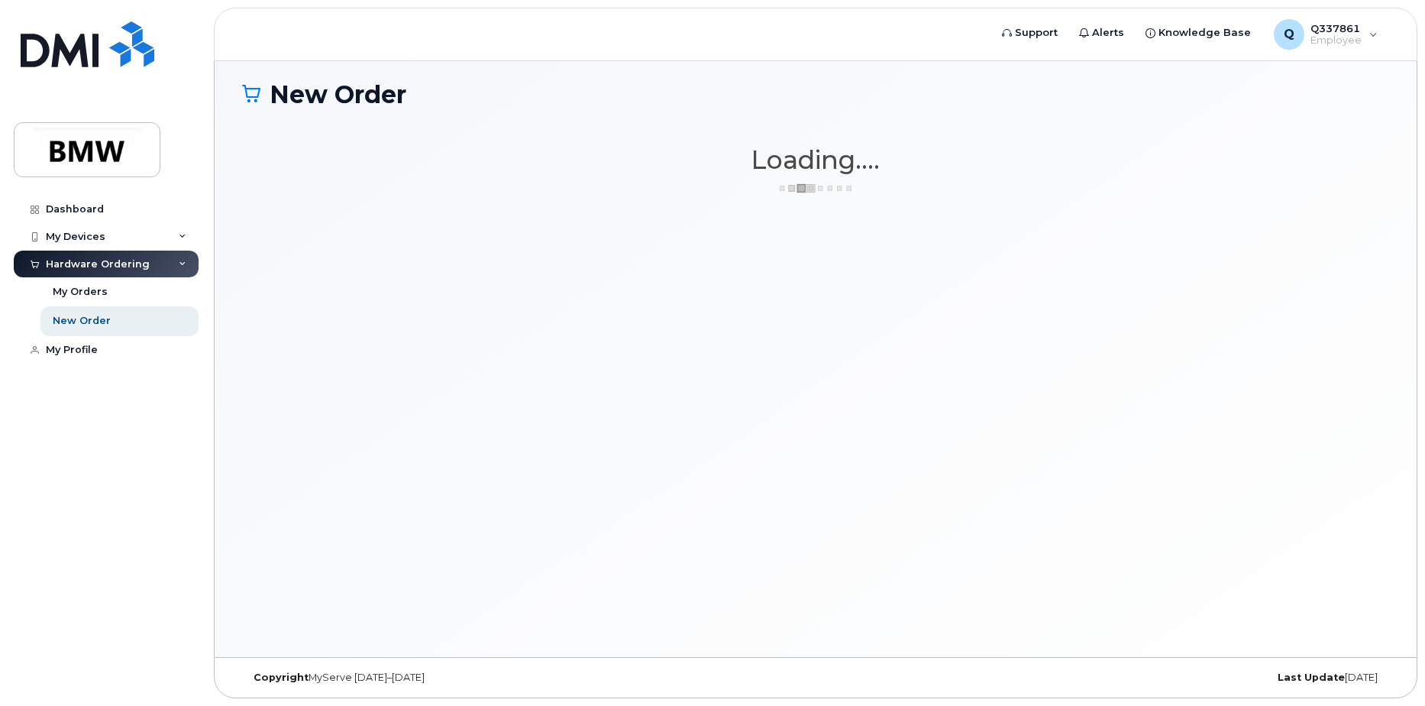
scroll to position [86, 0]
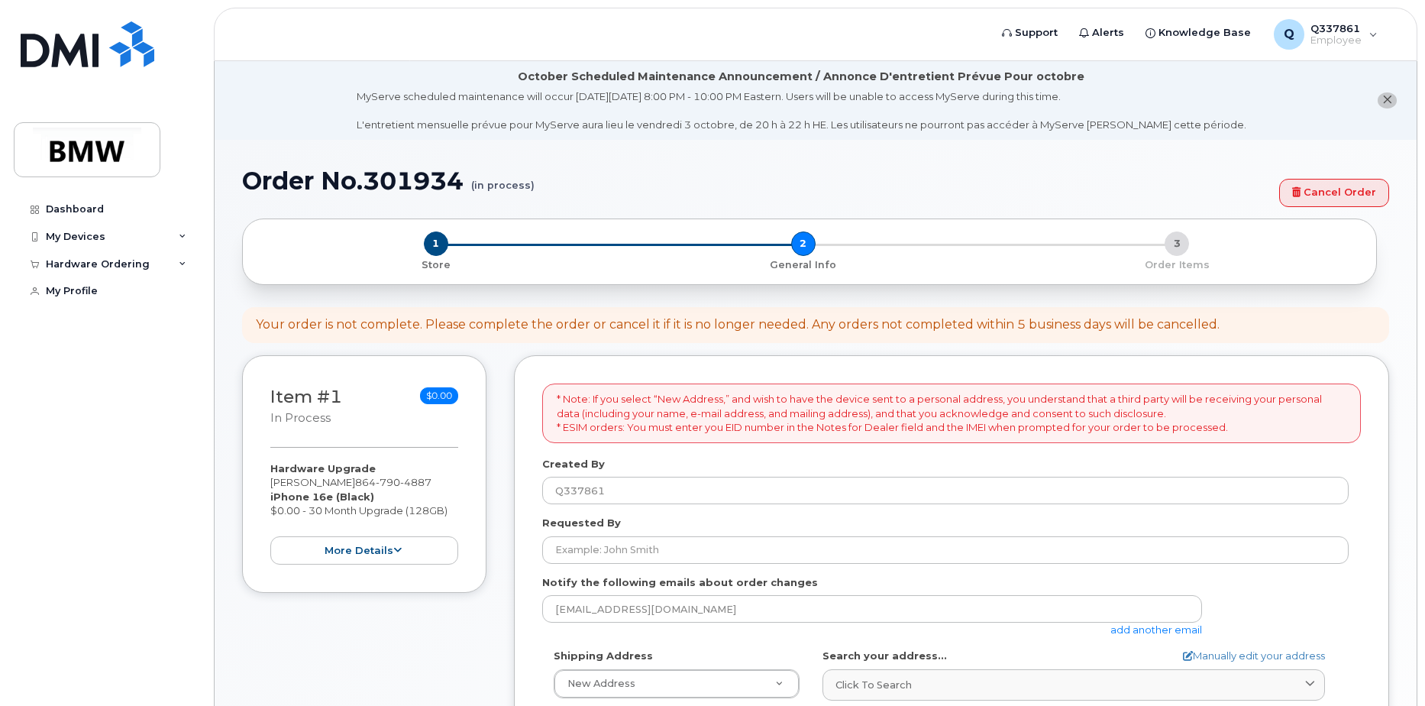
scroll to position [229, 0]
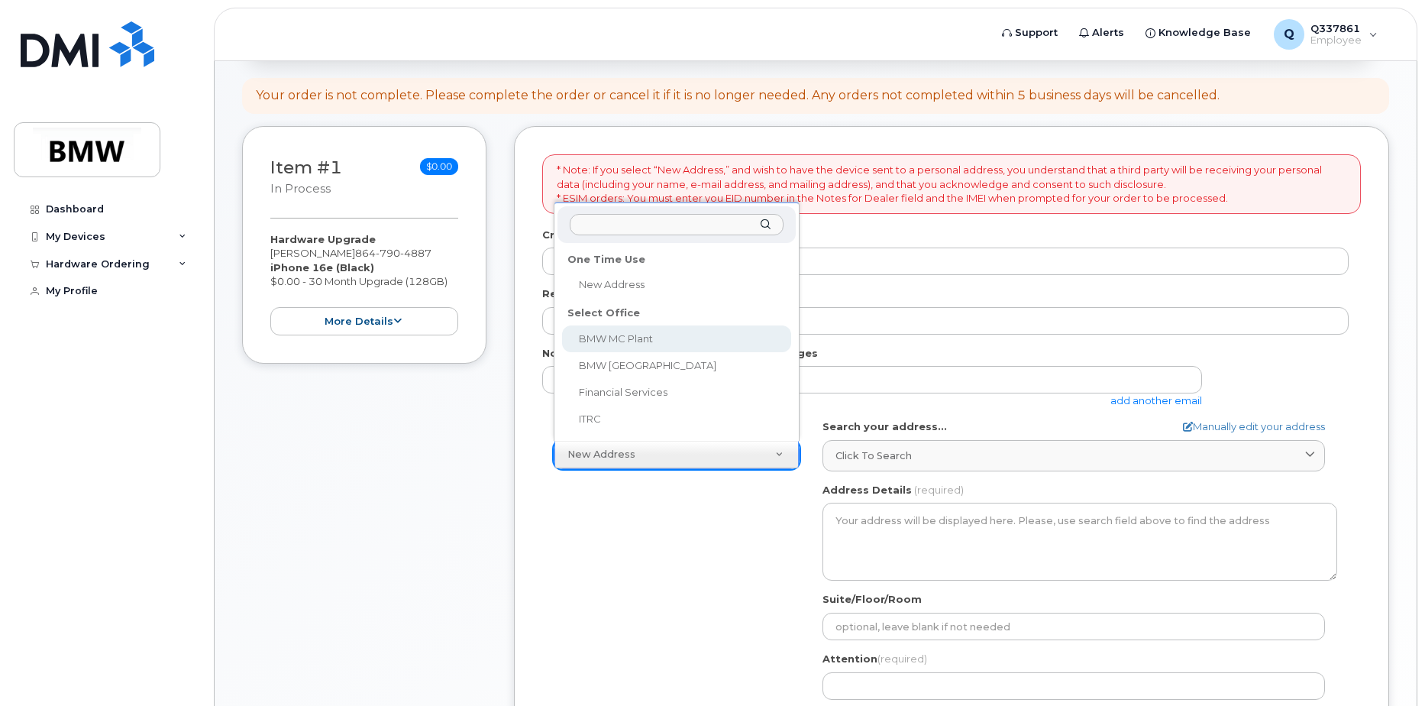
select select
type textarea "1400 Highway 101 S GREER SC 29651-6731 UNITED STATES Greer South Carolina 29651…"
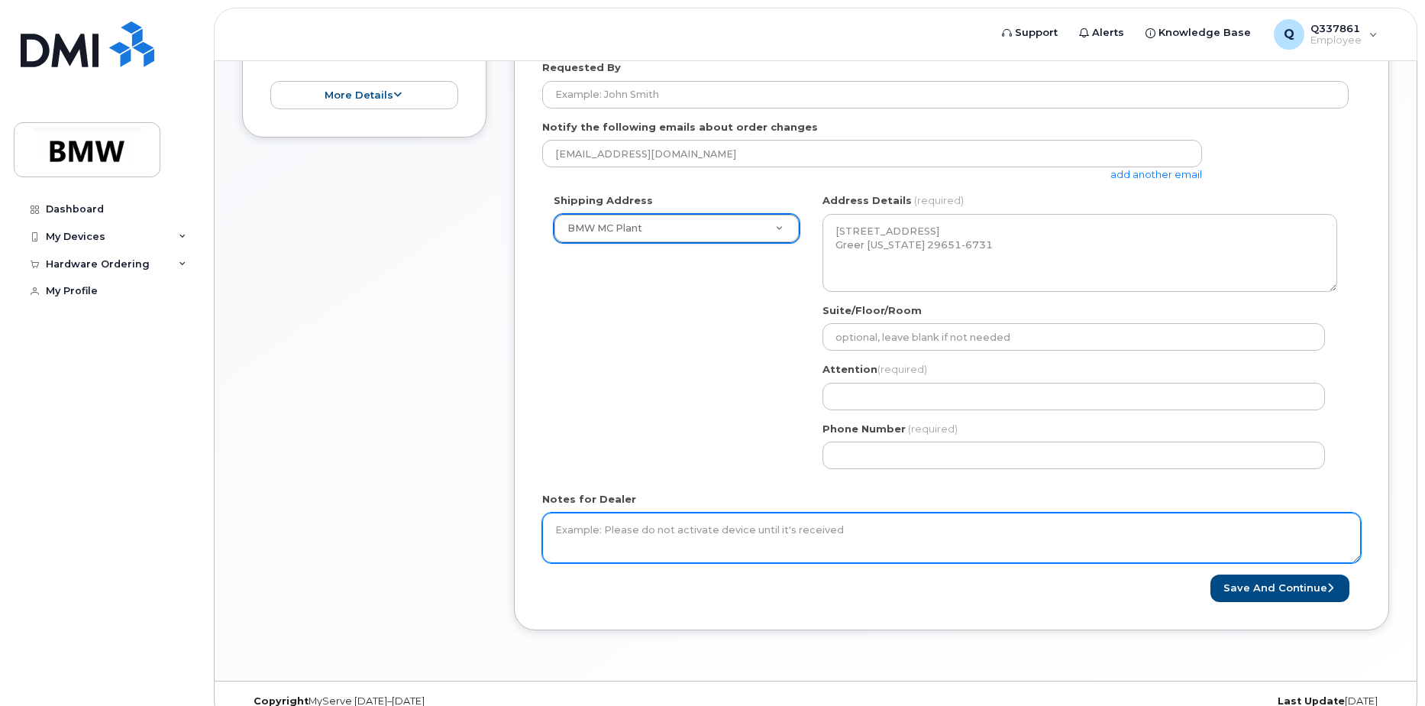
scroll to position [250, 0]
